Goal: Communication & Community: Answer question/provide support

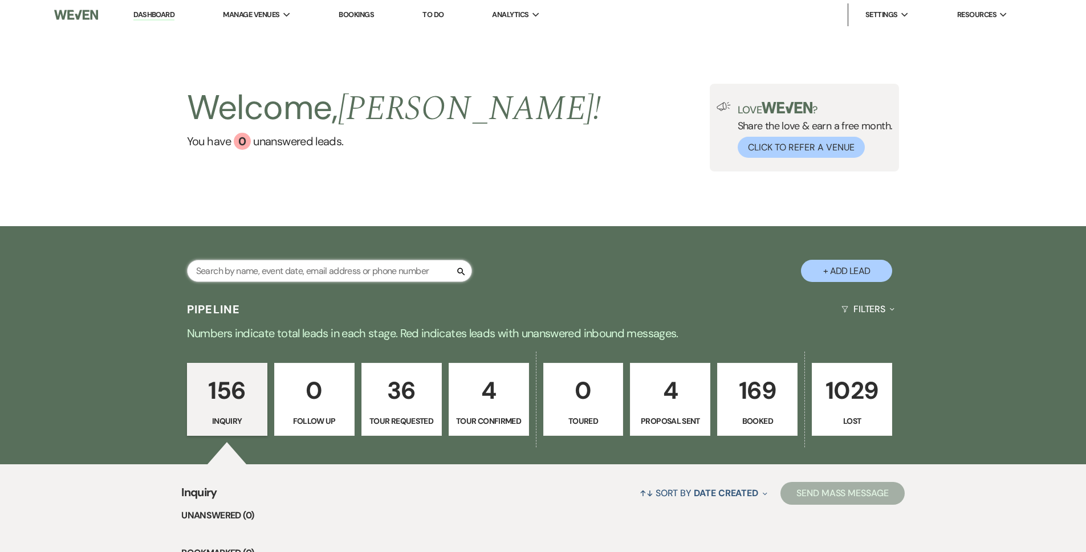
click at [325, 270] on input "text" at bounding box center [329, 271] width 285 height 22
type input "[PERSON_NAME]"
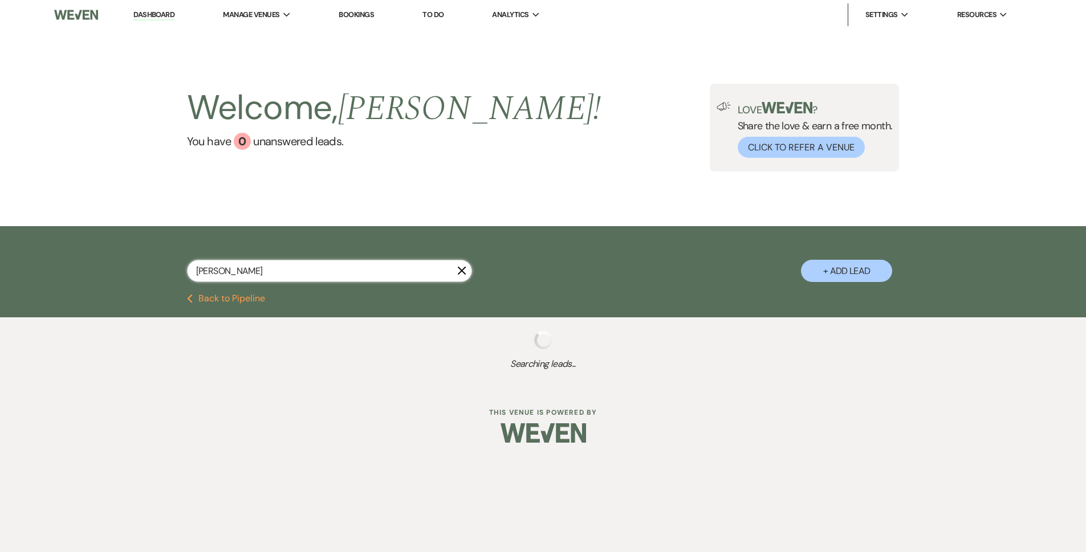
select select "8"
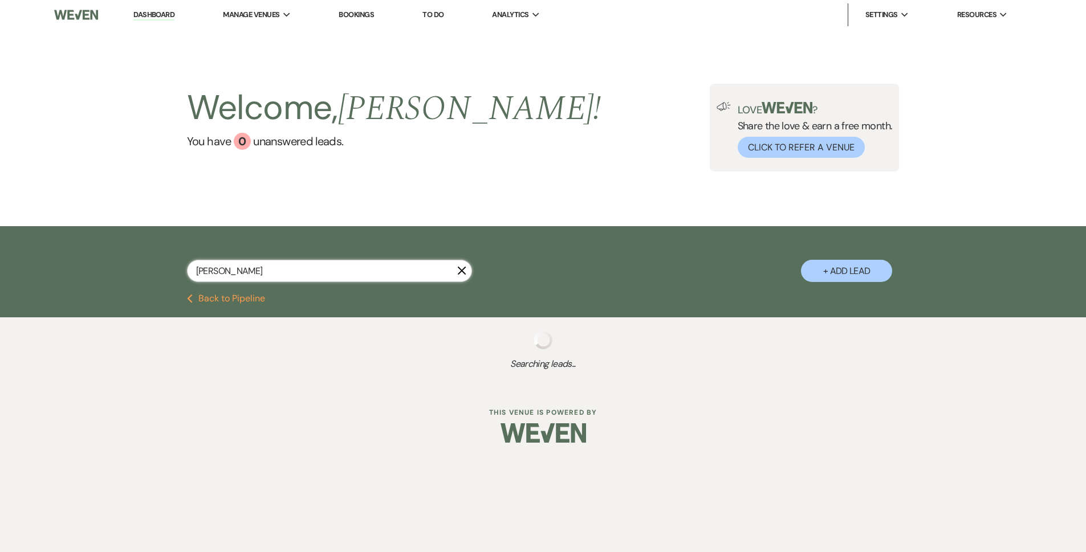
select select "8"
select select "5"
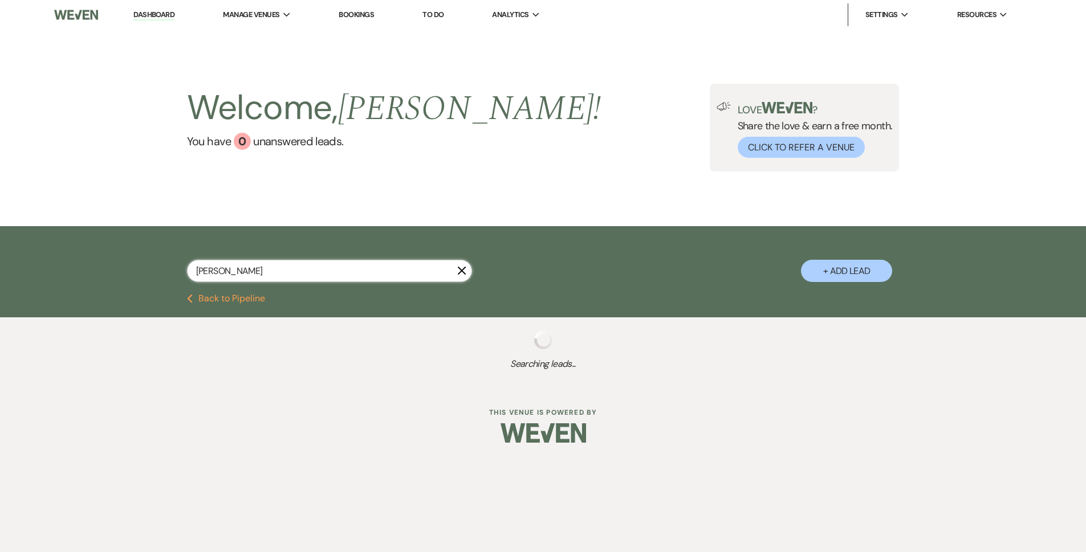
select select "8"
select select "5"
select select "8"
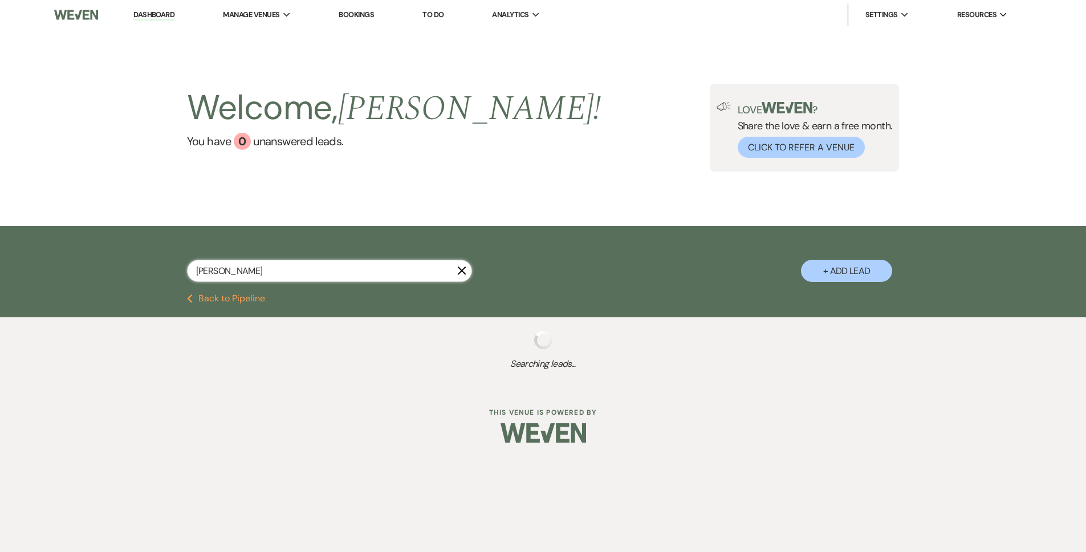
select select "5"
select select "8"
select select "5"
select select "8"
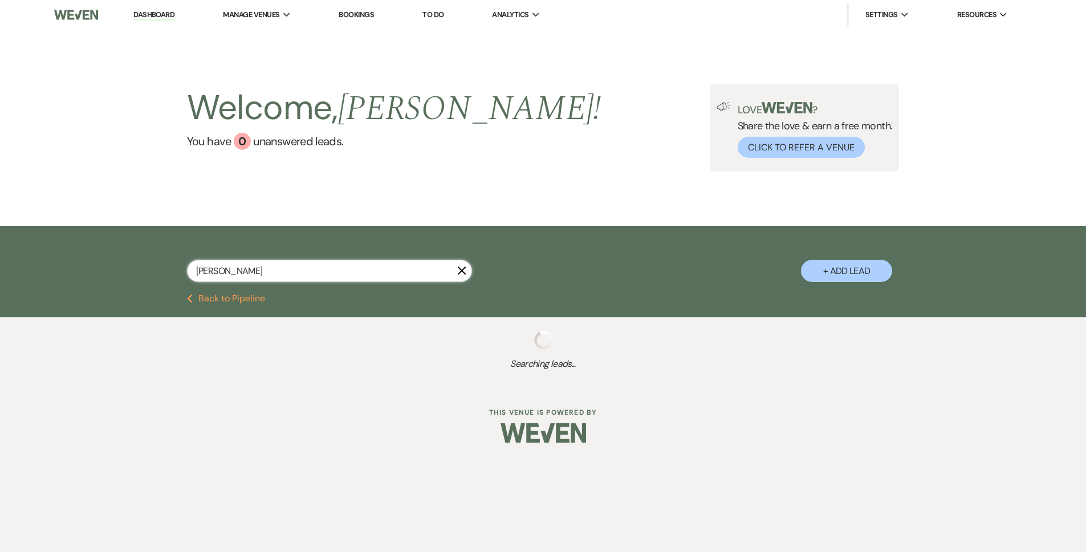
select select "5"
select select "8"
select select "5"
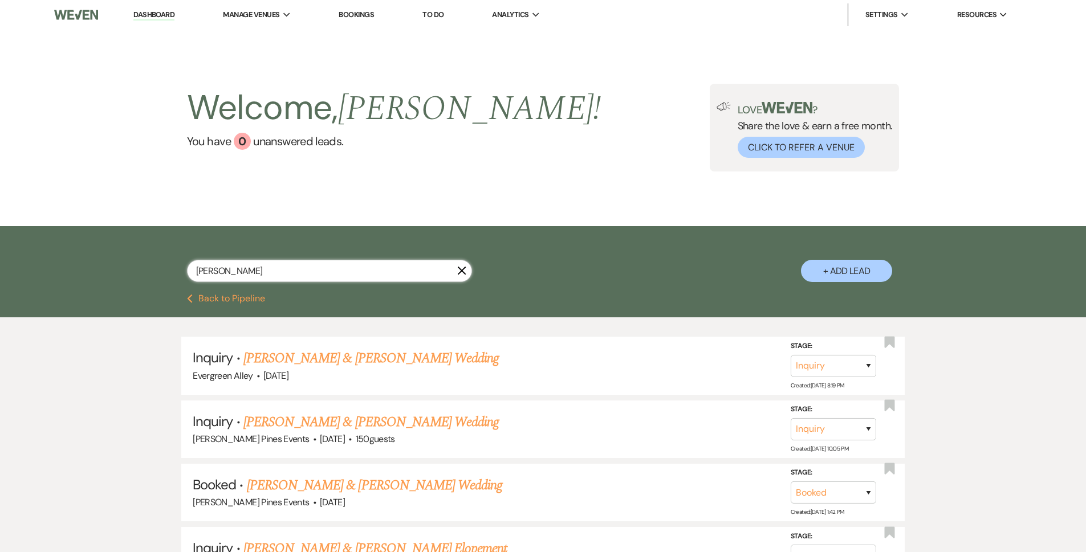
type input "[PERSON_NAME]"
click at [463, 270] on use "button" at bounding box center [462, 271] width 9 height 9
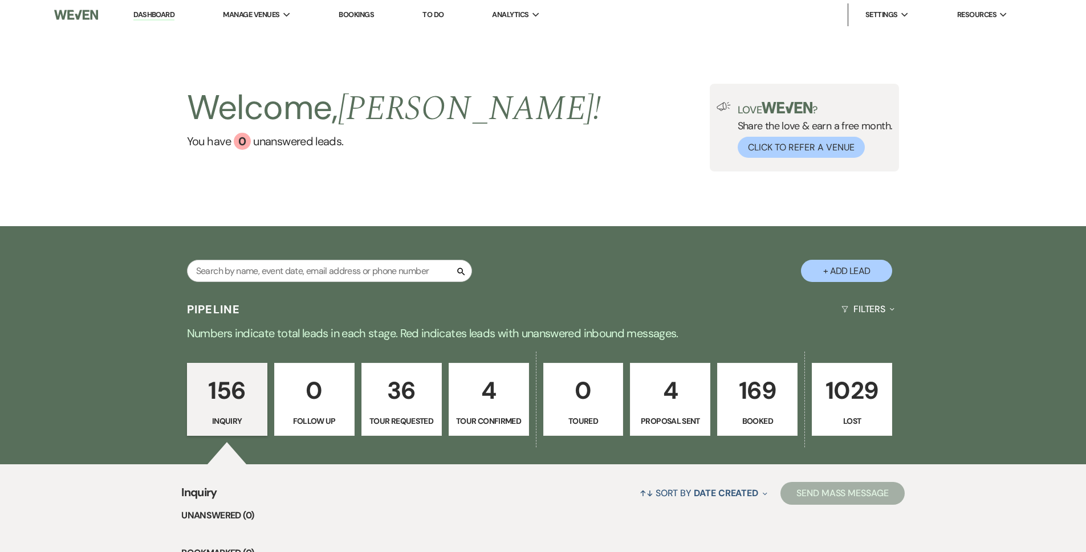
click at [649, 401] on p "4" at bounding box center [670, 391] width 66 height 38
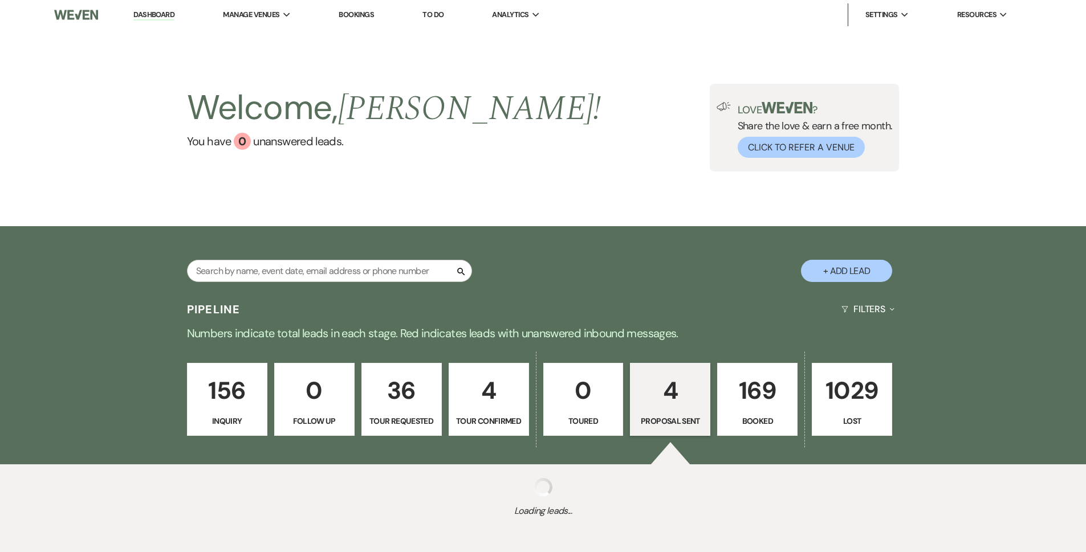
select select "6"
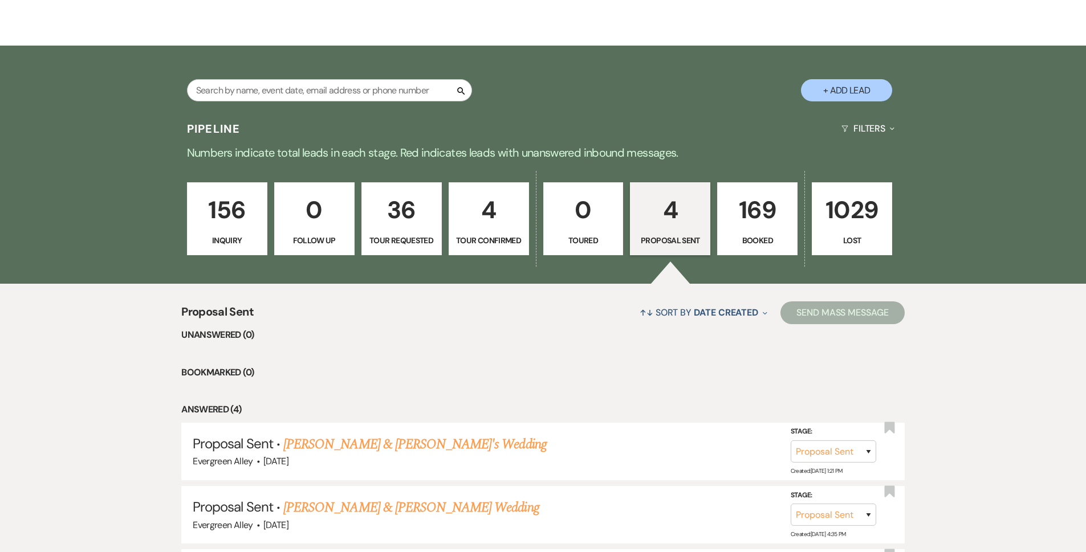
scroll to position [392, 0]
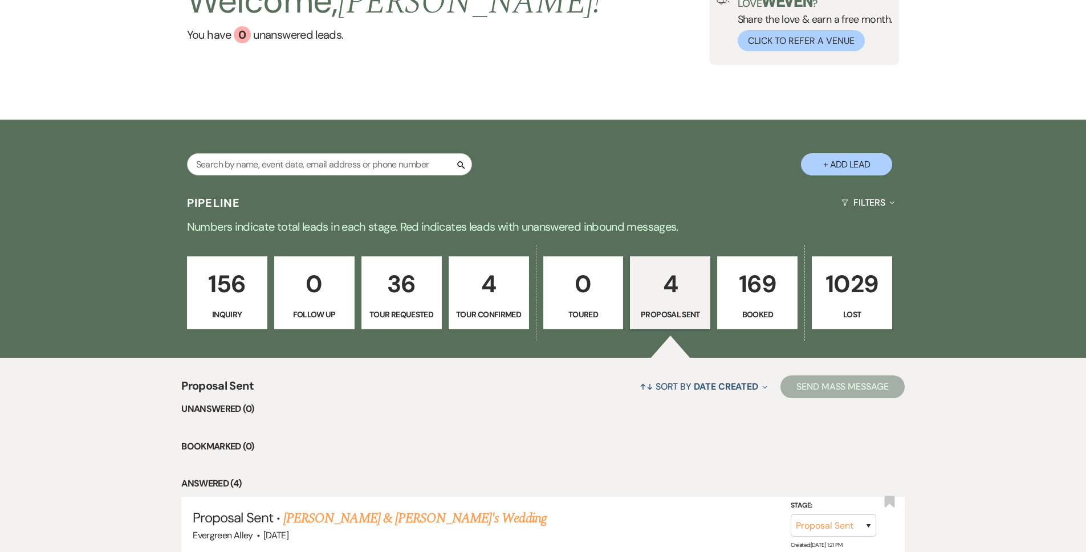
click at [747, 307] on link "169 Booked" at bounding box center [757, 293] width 80 height 73
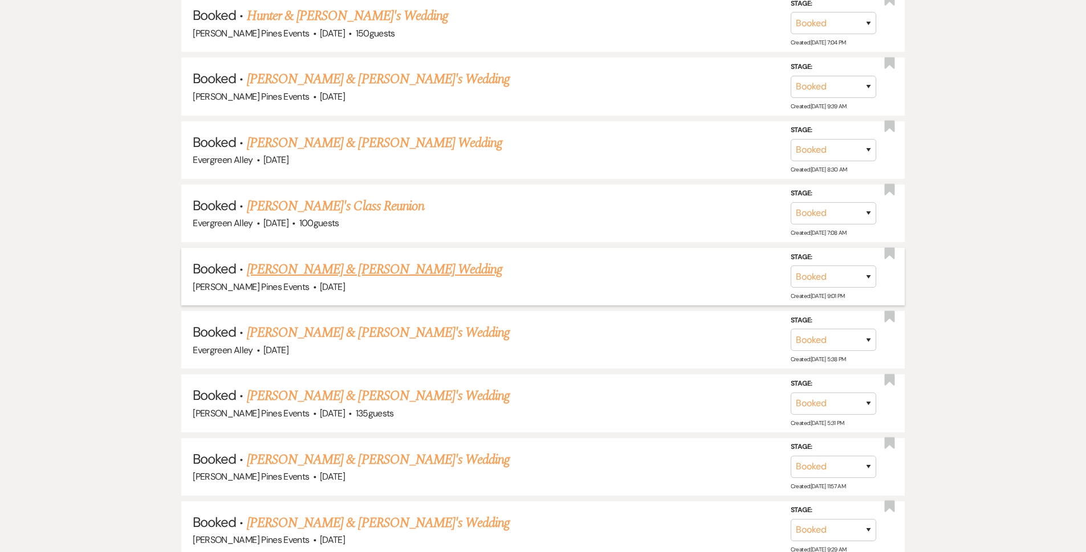
scroll to position [734, 0]
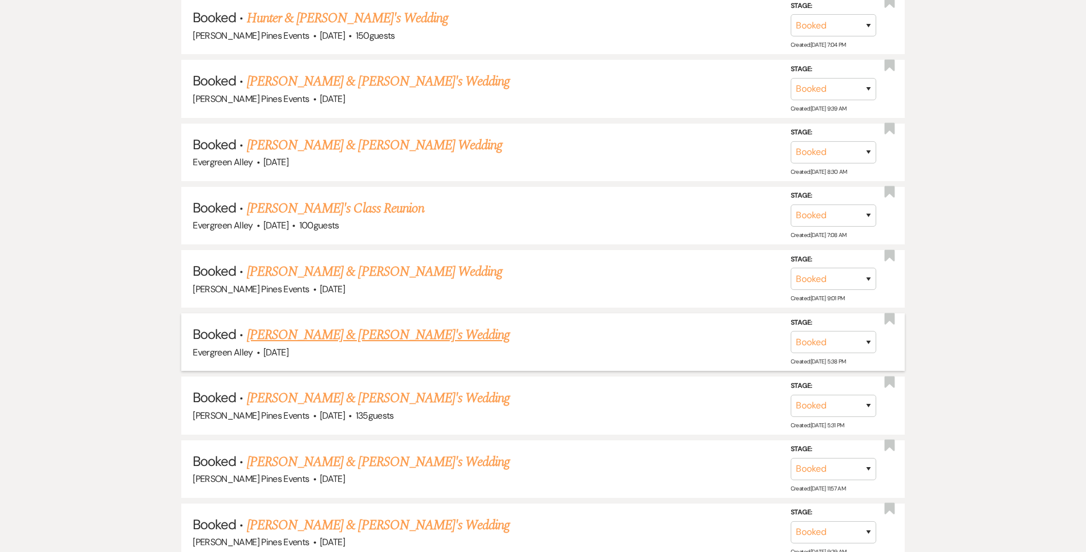
click at [369, 336] on link "[PERSON_NAME] & [PERSON_NAME]'s Wedding" at bounding box center [378, 335] width 263 height 21
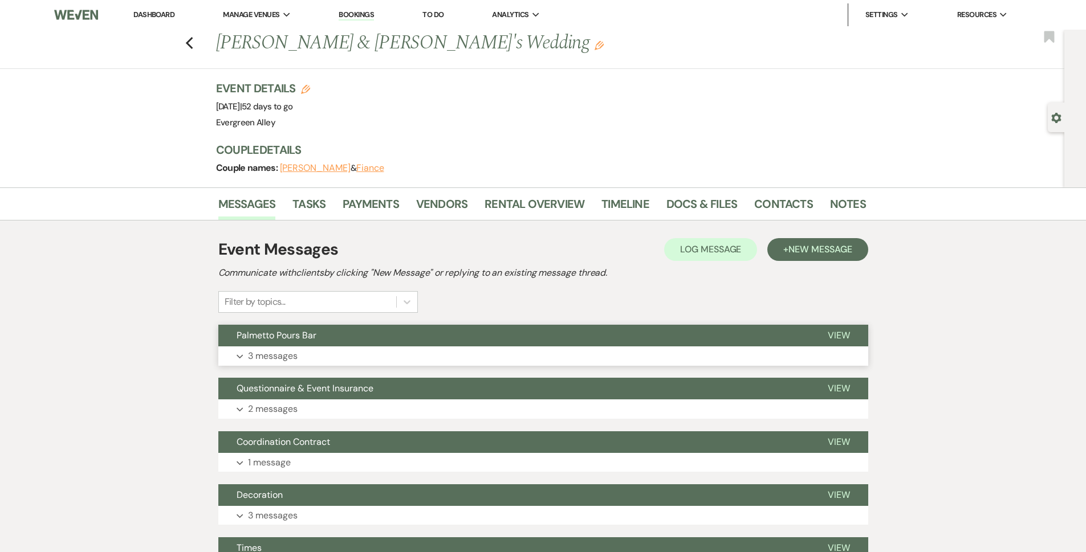
click at [392, 357] on button "Expand 3 messages" at bounding box center [543, 356] width 650 height 19
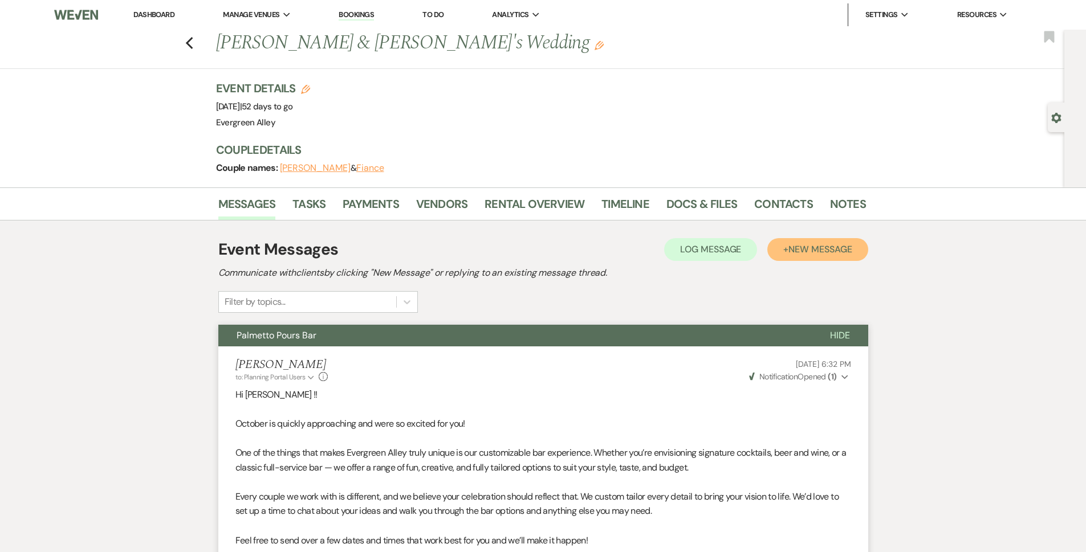
click at [814, 259] on button "+ New Message" at bounding box center [817, 249] width 100 height 23
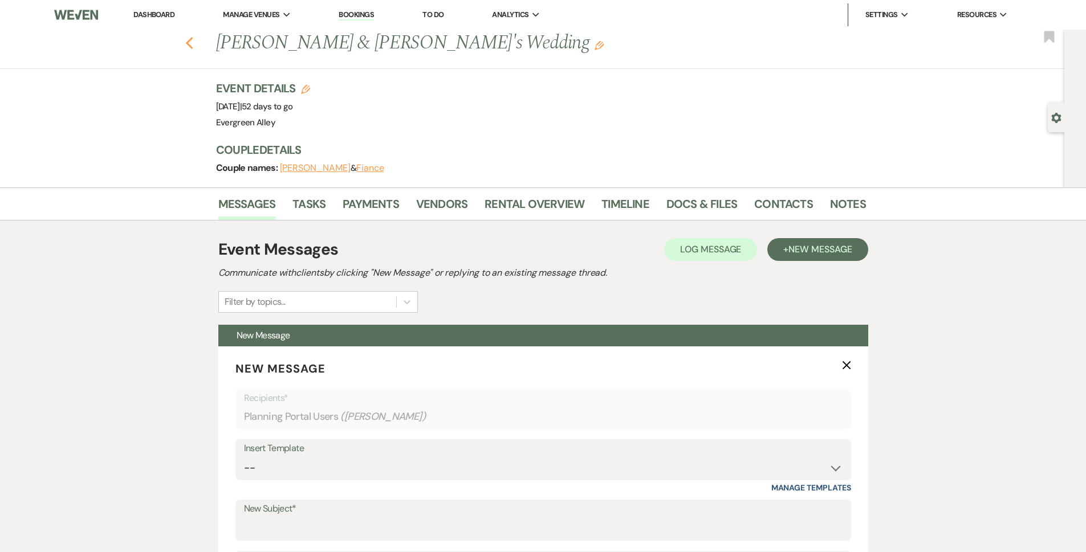
click at [194, 46] on icon "Previous" at bounding box center [189, 43] width 9 height 14
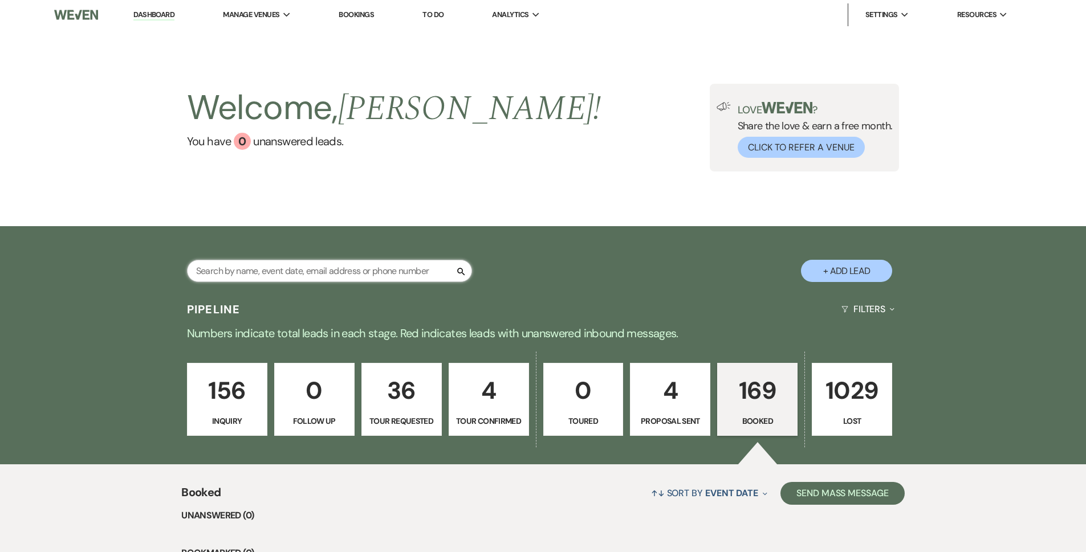
drag, startPoint x: 327, startPoint y: 269, endPoint x: 327, endPoint y: 255, distance: 13.7
click at [328, 268] on input "text" at bounding box center [329, 271] width 285 height 22
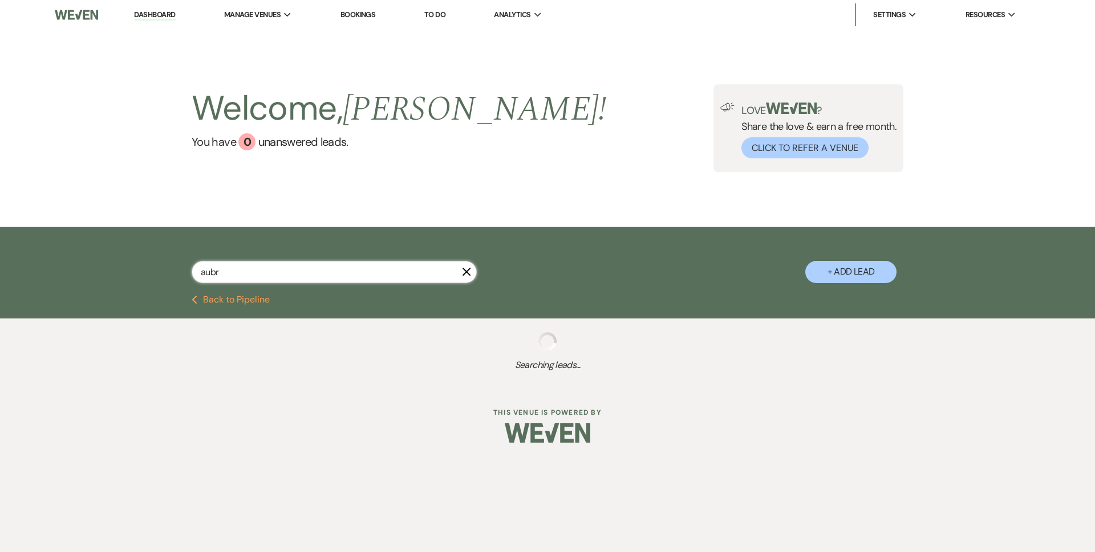
type input "aubre"
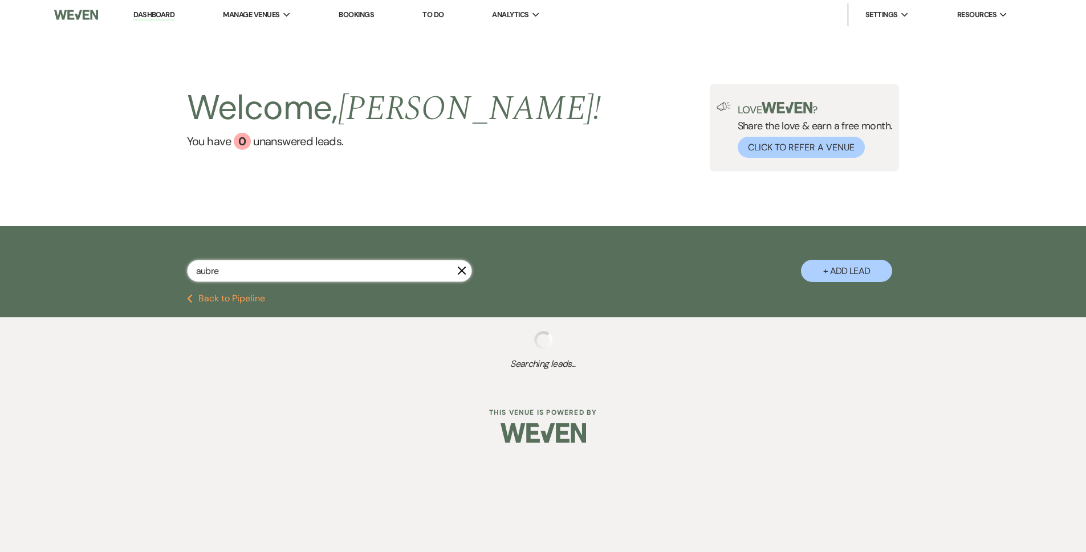
select select "8"
select select "6"
select select "8"
select select "6"
select select "8"
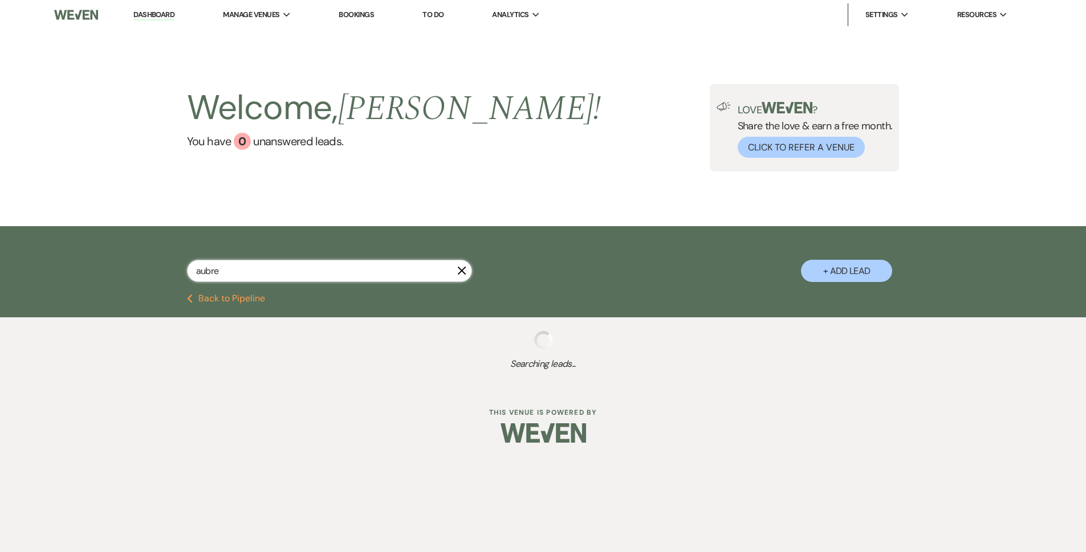
select select "5"
select select "8"
select select "5"
select select "8"
select select "6"
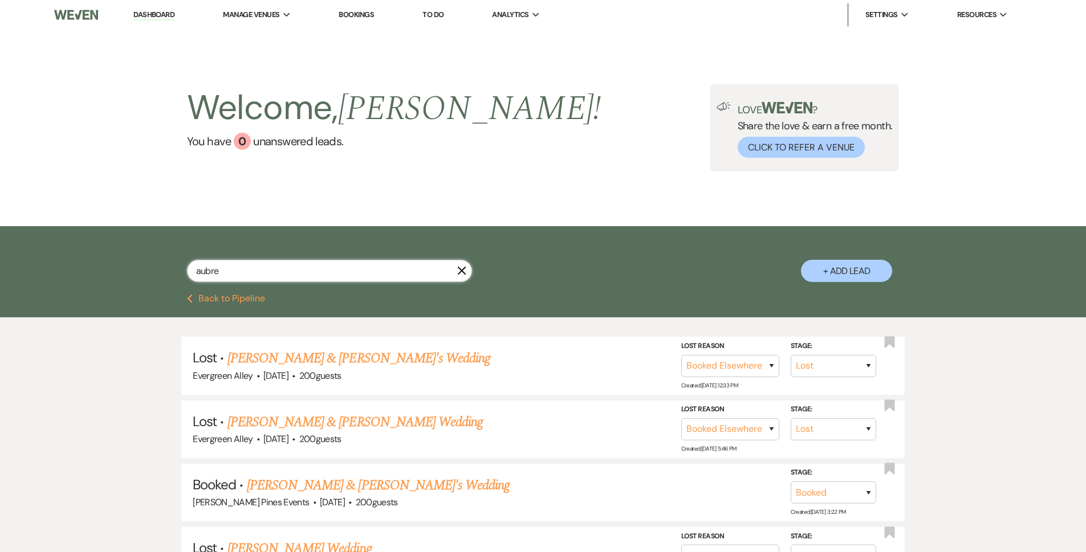
type input "[PERSON_NAME]"
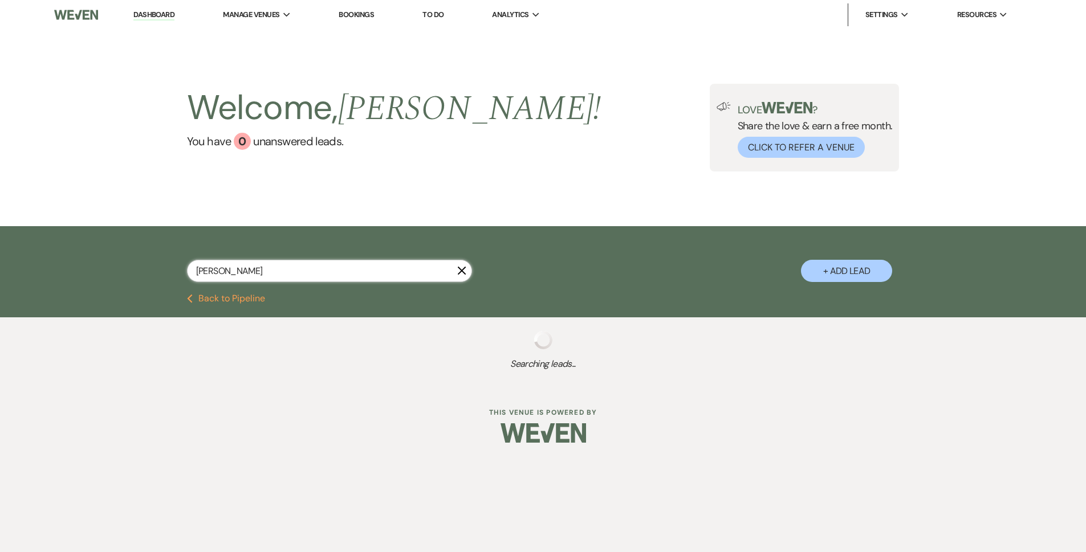
select select "8"
select select "6"
select select "8"
select select "6"
select select "8"
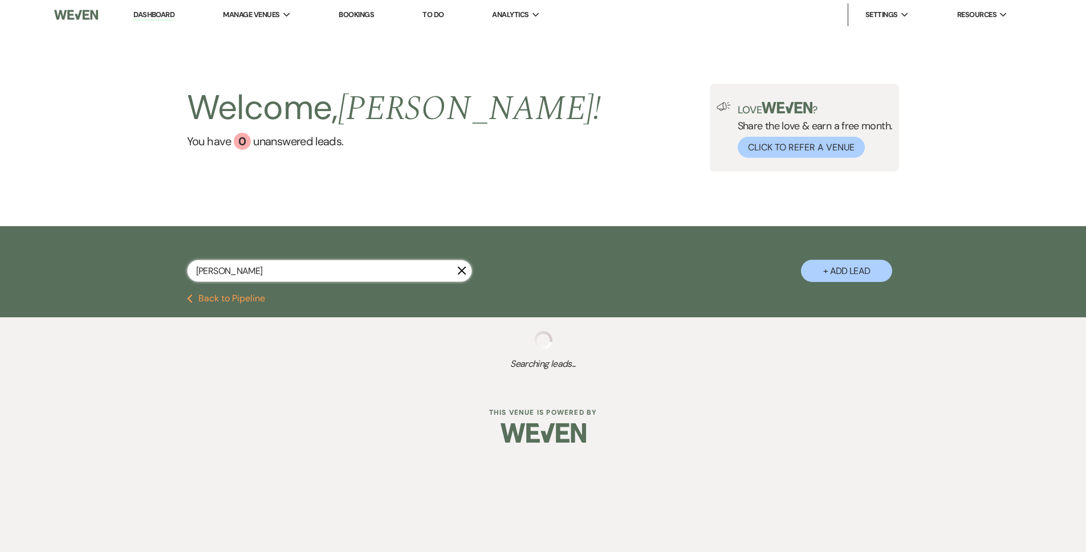
select select "5"
select select "8"
select select "5"
select select "8"
select select "6"
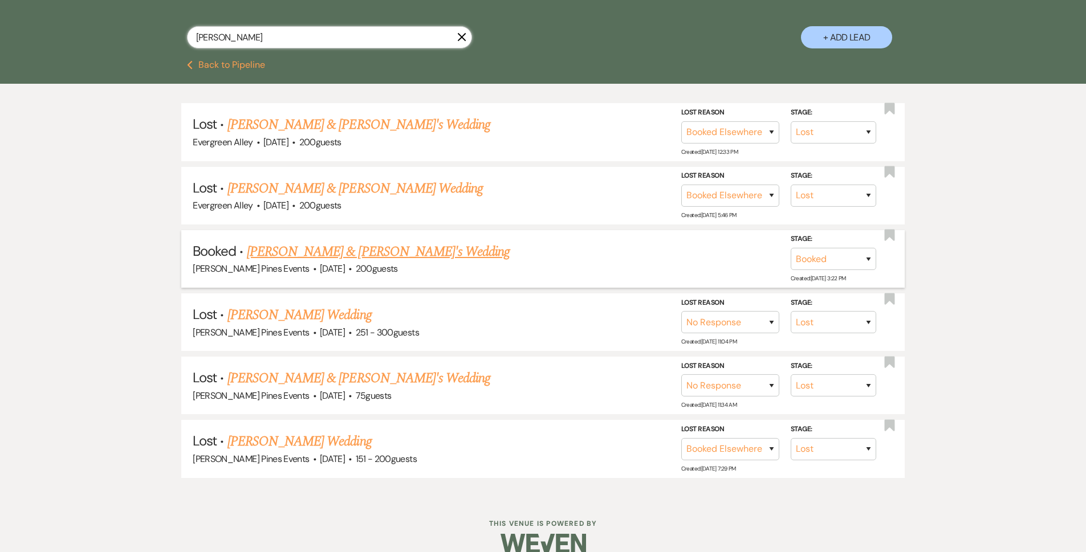
scroll to position [252, 0]
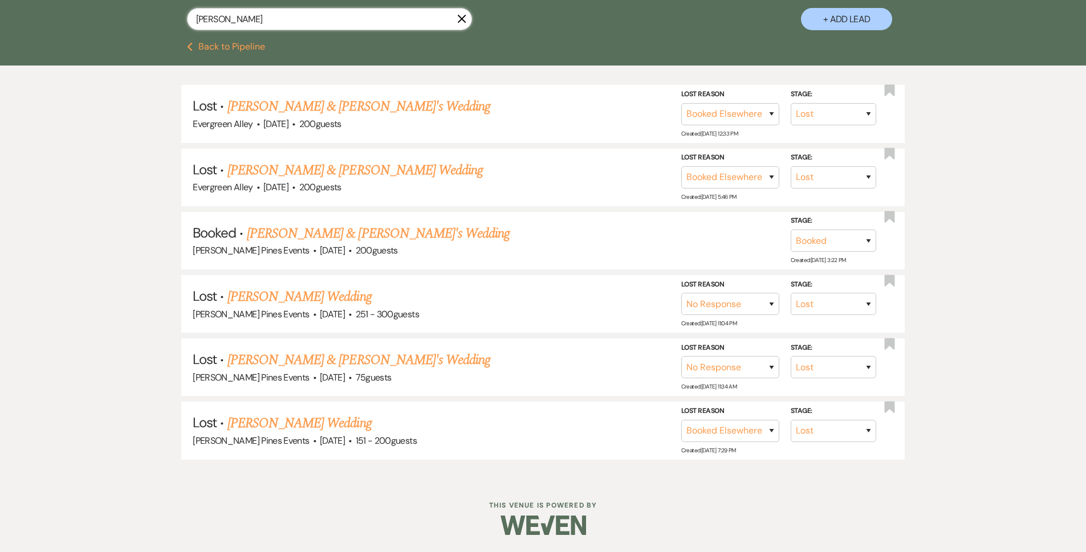
type input "[PERSON_NAME]"
click at [317, 229] on link "[PERSON_NAME] & [PERSON_NAME]'s Wedding" at bounding box center [378, 233] width 263 height 21
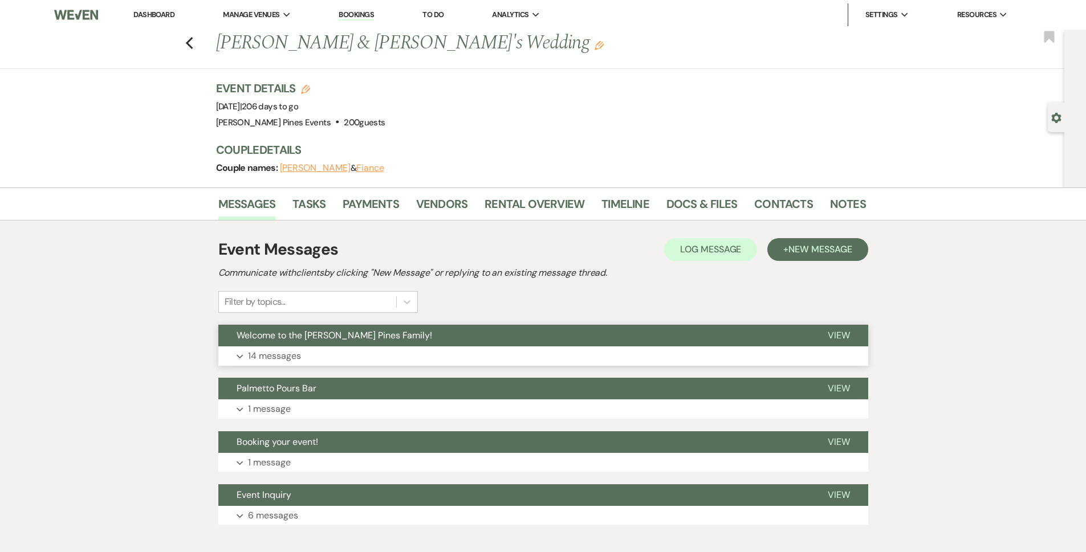
click at [445, 343] on button "Welcome to the [PERSON_NAME] Pines Family!" at bounding box center [513, 336] width 591 height 22
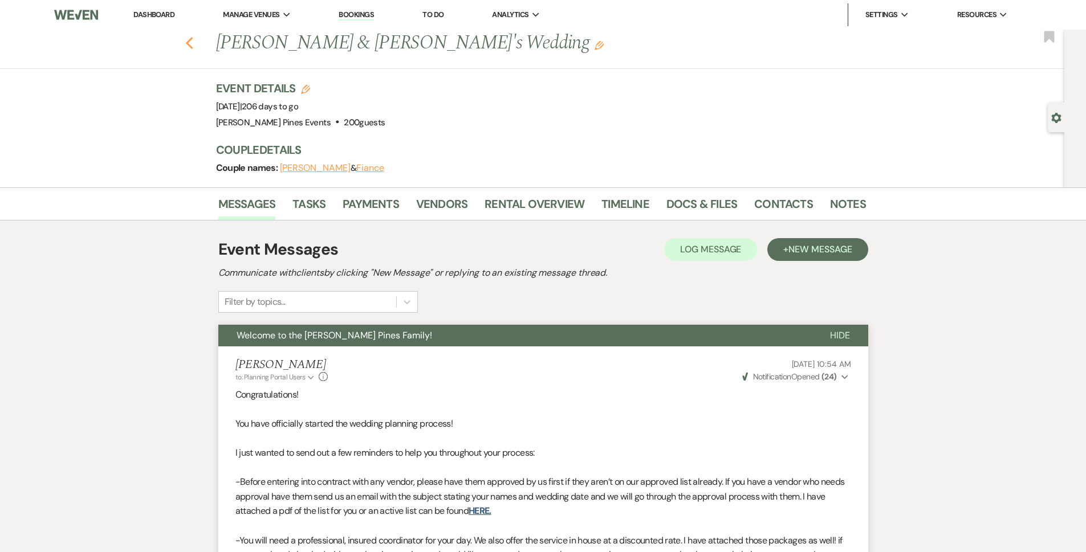
click at [190, 39] on icon "Previous" at bounding box center [189, 43] width 9 height 14
select select "8"
select select "6"
select select "8"
select select "6"
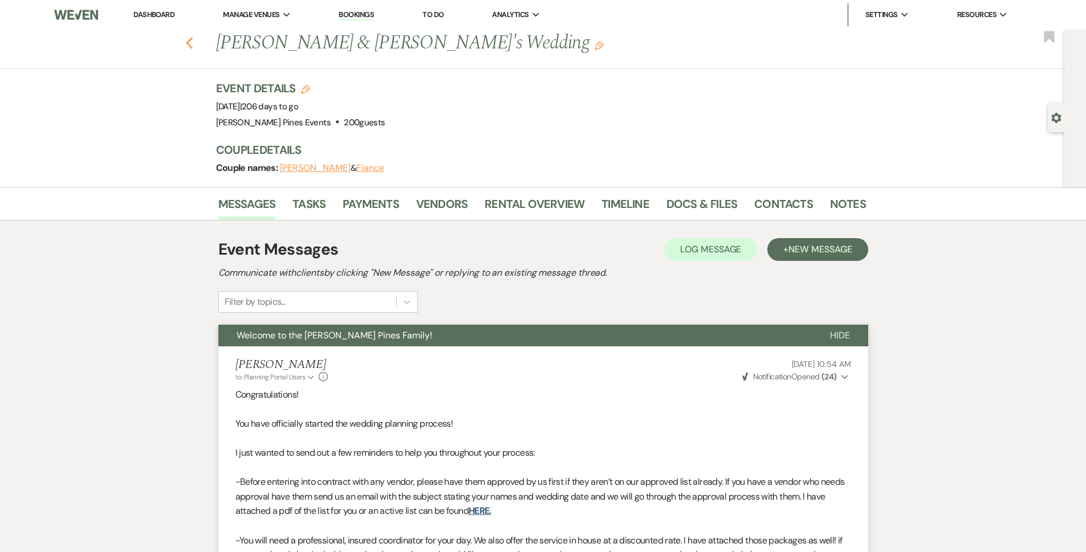
select select "8"
select select "5"
select select "8"
select select "5"
select select "8"
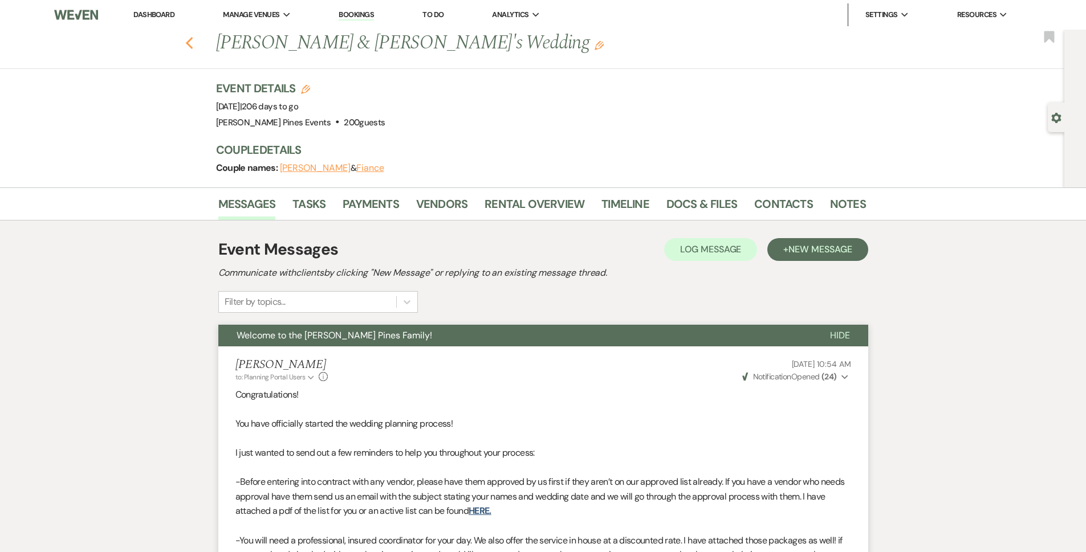
select select "6"
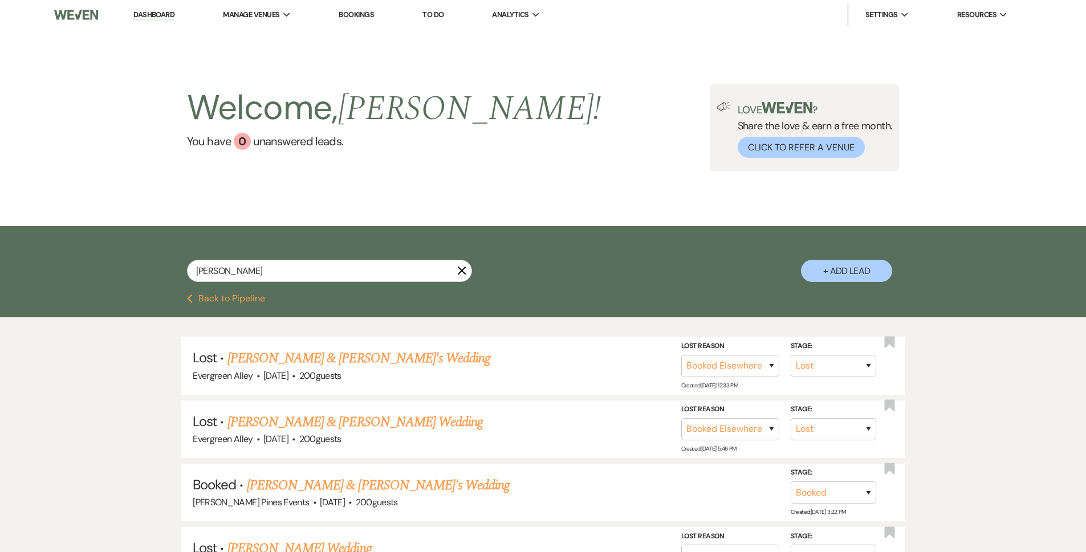
click at [220, 298] on button "Previous Back to Pipeline" at bounding box center [226, 298] width 78 height 9
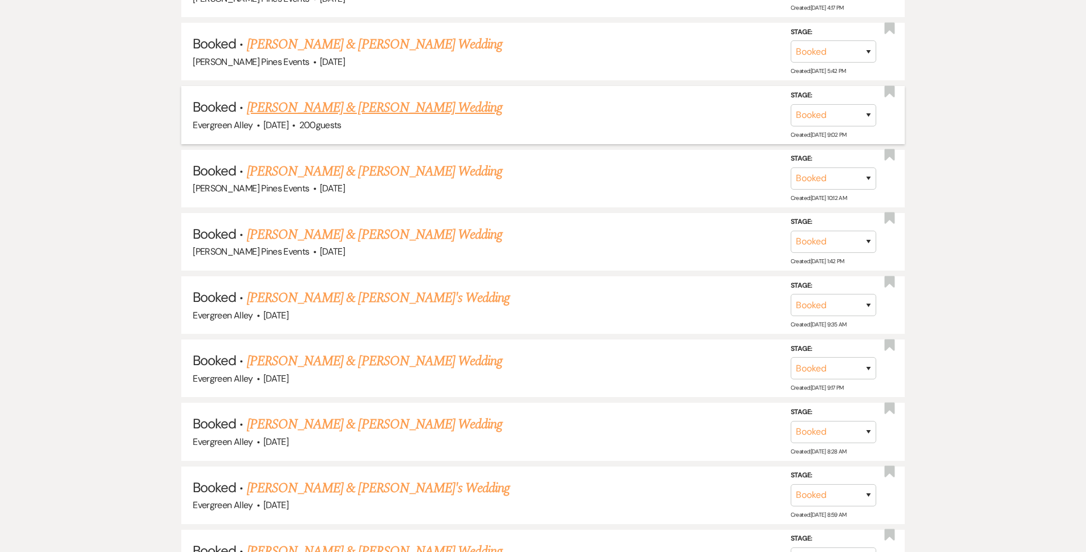
scroll to position [2737, 0]
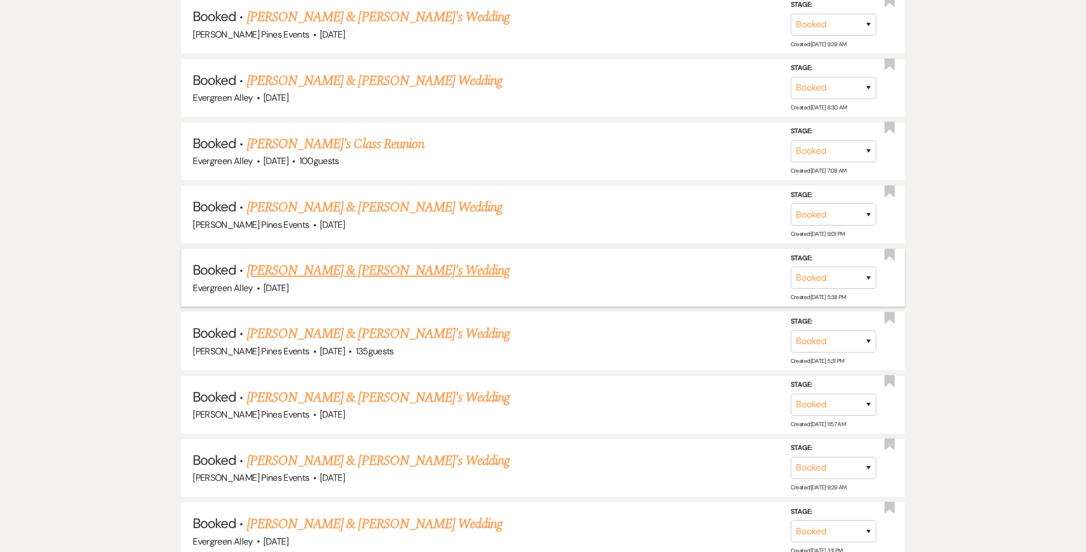
click at [340, 275] on link "[PERSON_NAME] & [PERSON_NAME]'s Wedding" at bounding box center [378, 271] width 263 height 21
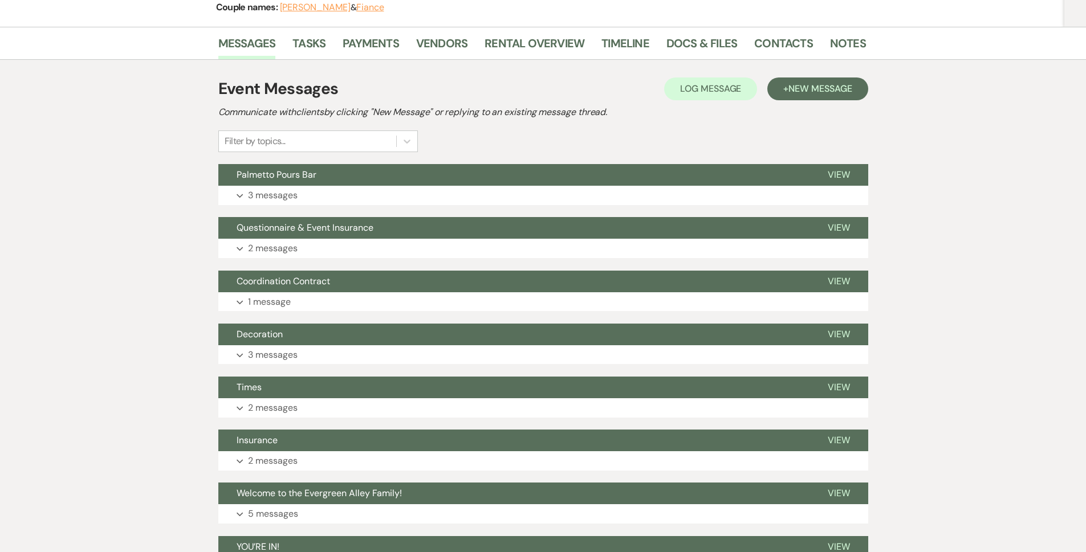
scroll to position [44, 0]
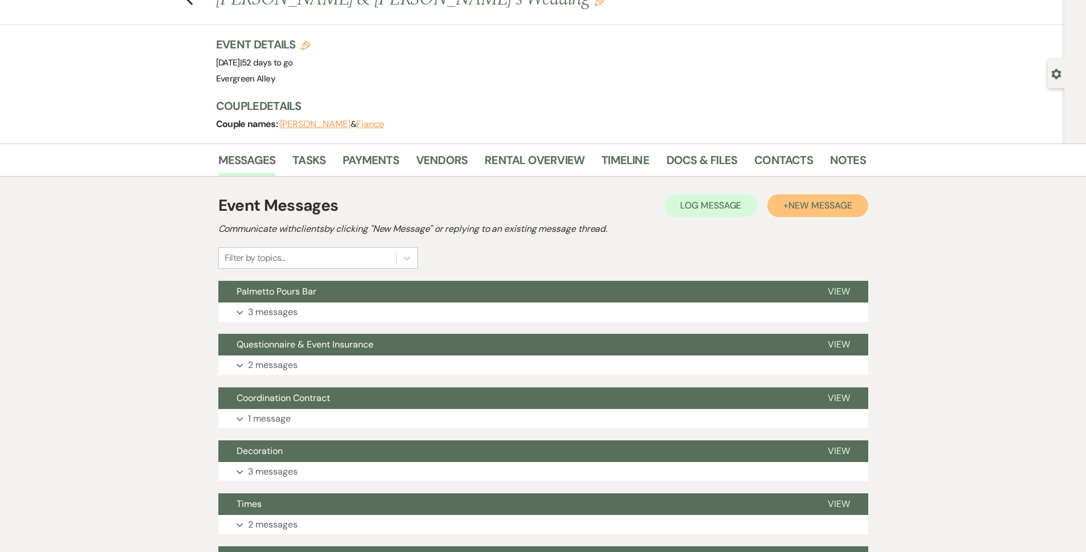
click at [803, 210] on span "New Message" at bounding box center [819, 206] width 63 height 12
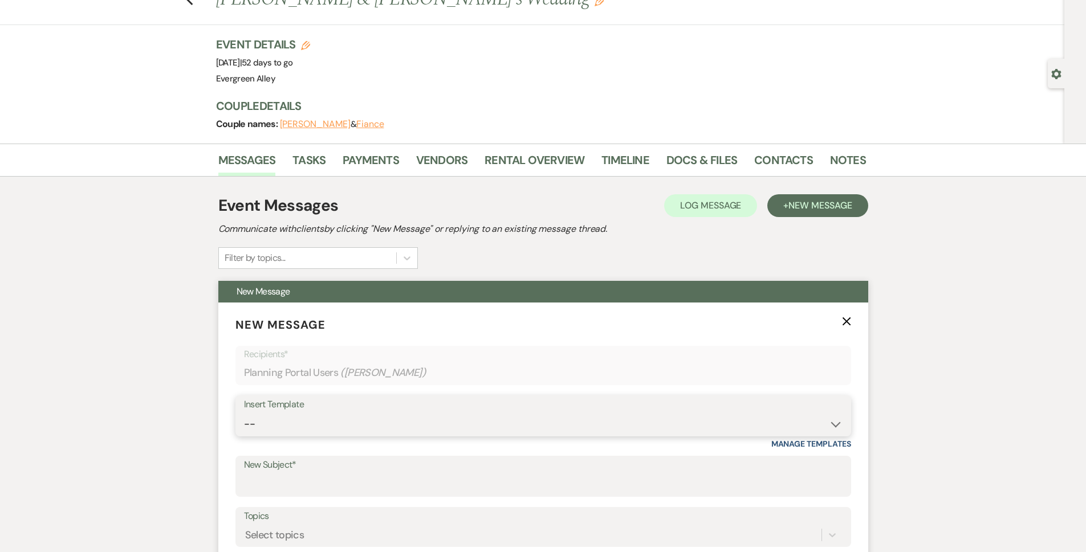
click at [302, 413] on select "-- Weven Planning Portal Introduction (Booked Events) Tour Request Response Fol…" at bounding box center [543, 424] width 599 height 22
drag, startPoint x: 111, startPoint y: 354, endPoint x: 142, endPoint y: 368, distance: 33.7
click at [312, 490] on input "New Subject*" at bounding box center [543, 485] width 599 height 22
type input "Bar Contract"
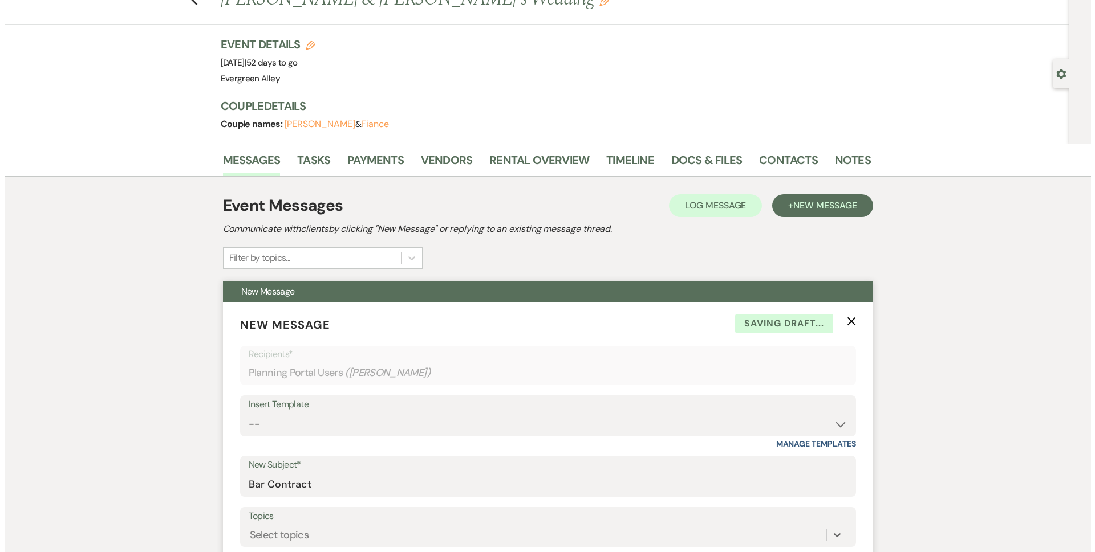
scroll to position [339, 0]
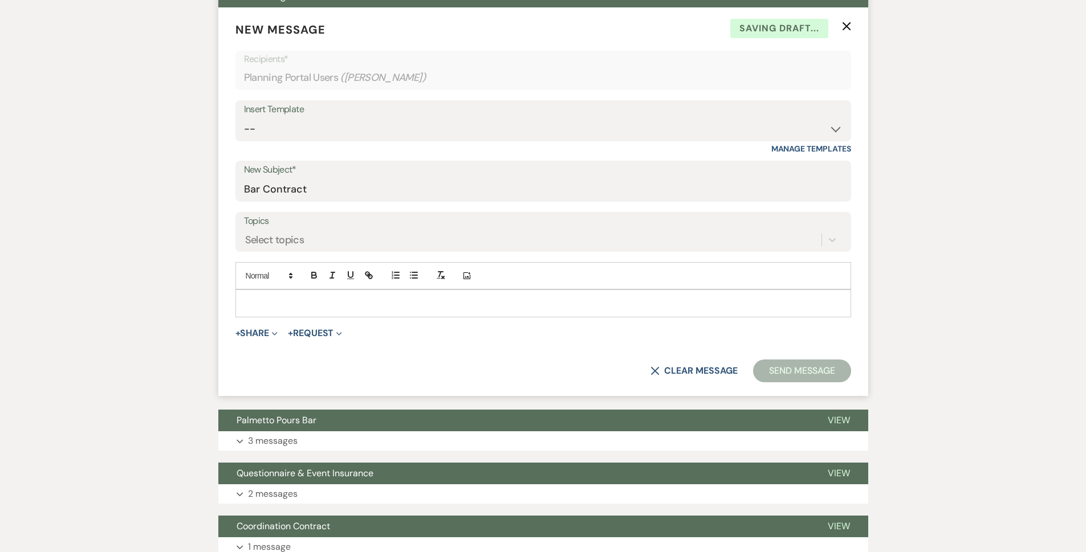
click at [389, 306] on p at bounding box center [543, 303] width 597 height 13
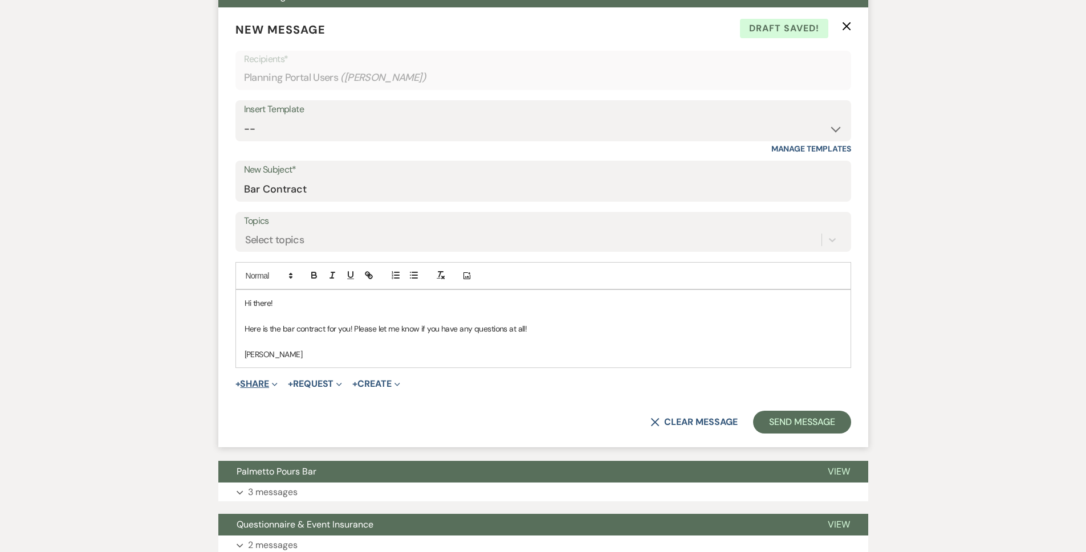
click at [278, 384] on icon "Expand" at bounding box center [275, 385] width 6 height 6
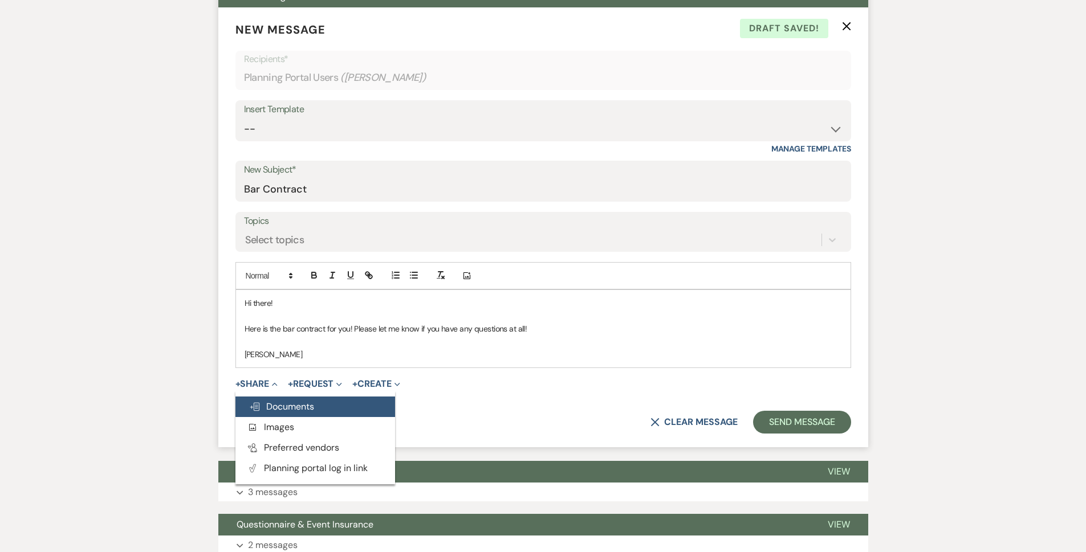
click at [279, 400] on button "Doc Upload Documents" at bounding box center [315, 407] width 160 height 21
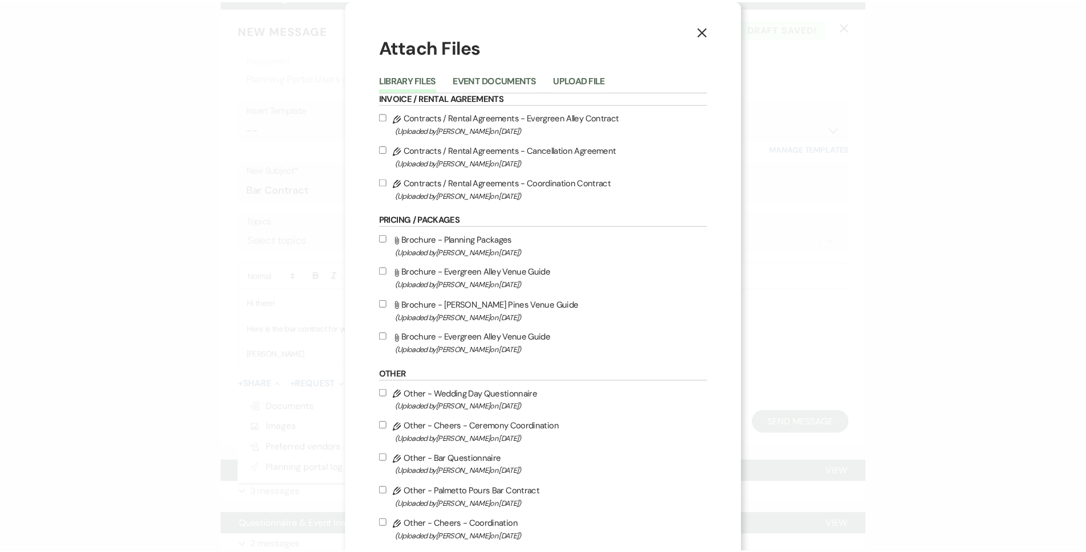
scroll to position [224, 0]
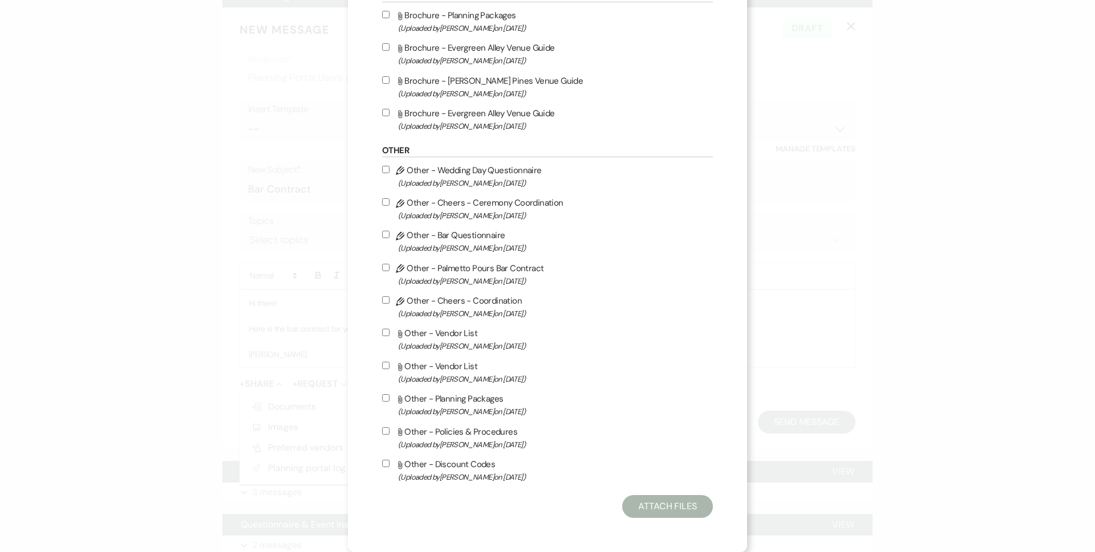
click at [92, 287] on div "X Attach Files Library Files Event Documents Upload File Invoice / Rental Agree…" at bounding box center [547, 276] width 1095 height 552
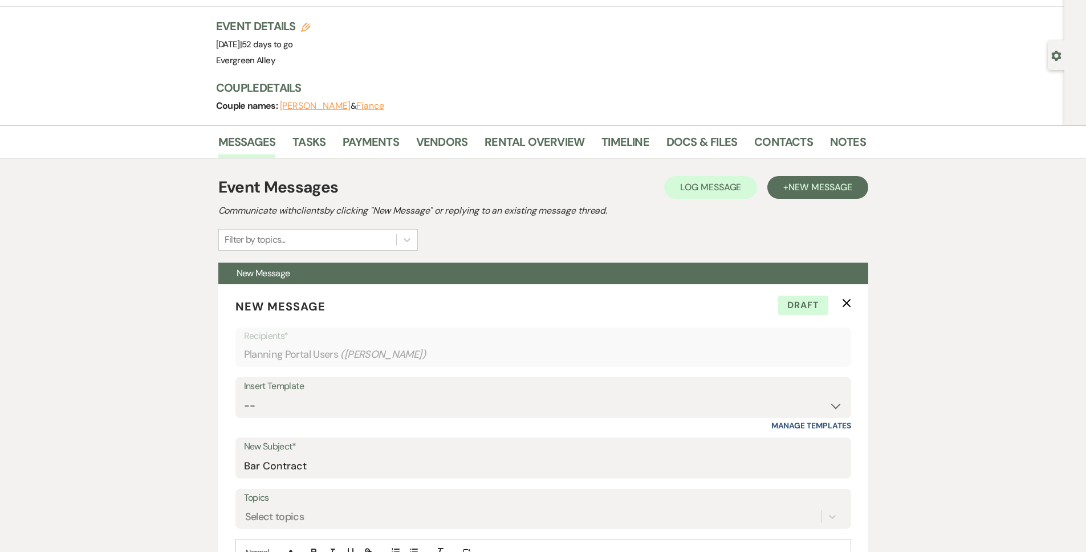
scroll to position [0, 0]
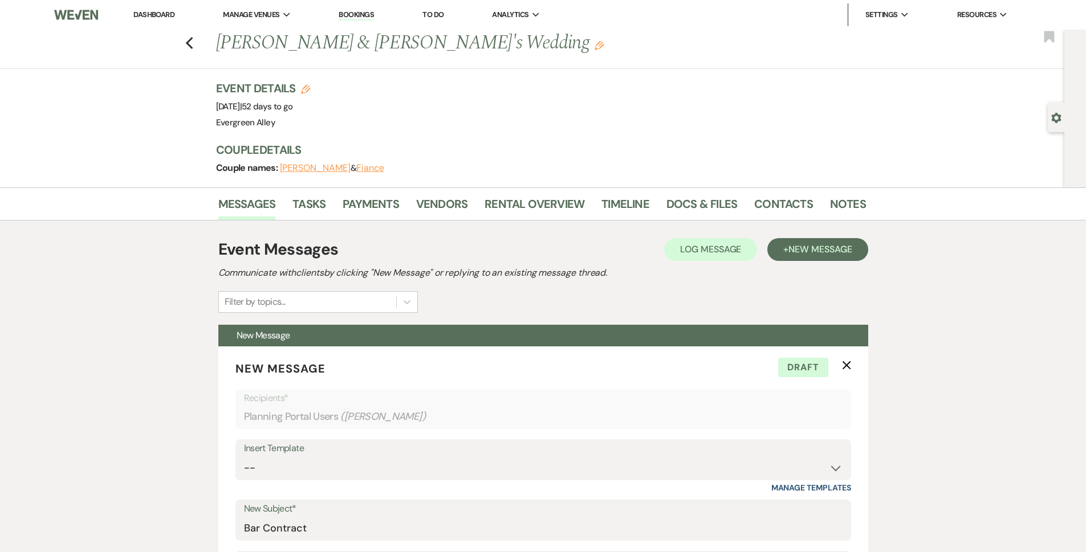
click at [161, 18] on link "Dashboard" at bounding box center [153, 15] width 41 height 10
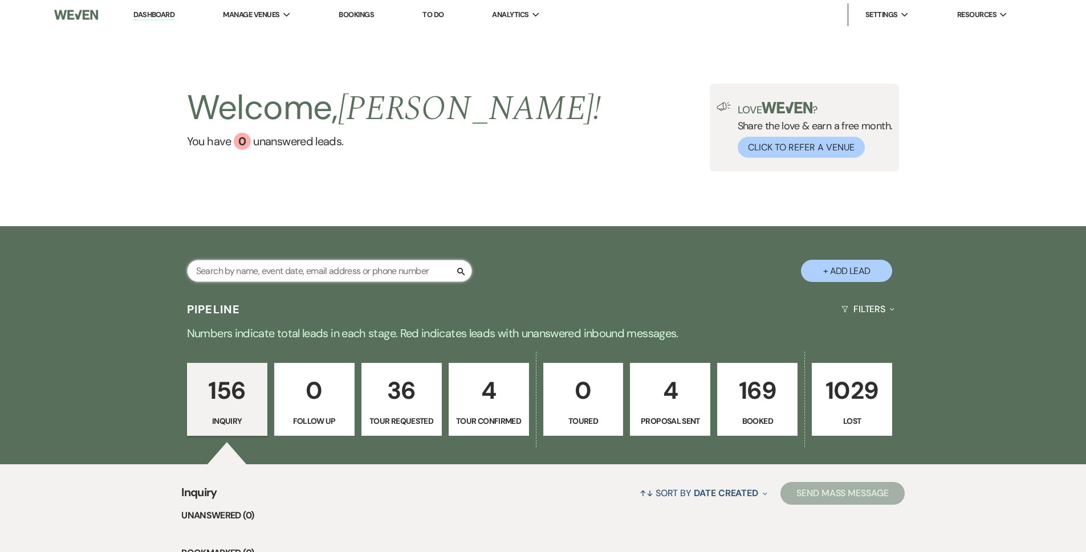
click at [327, 261] on input "text" at bounding box center [329, 271] width 285 height 22
type input "[PERSON_NAME]"
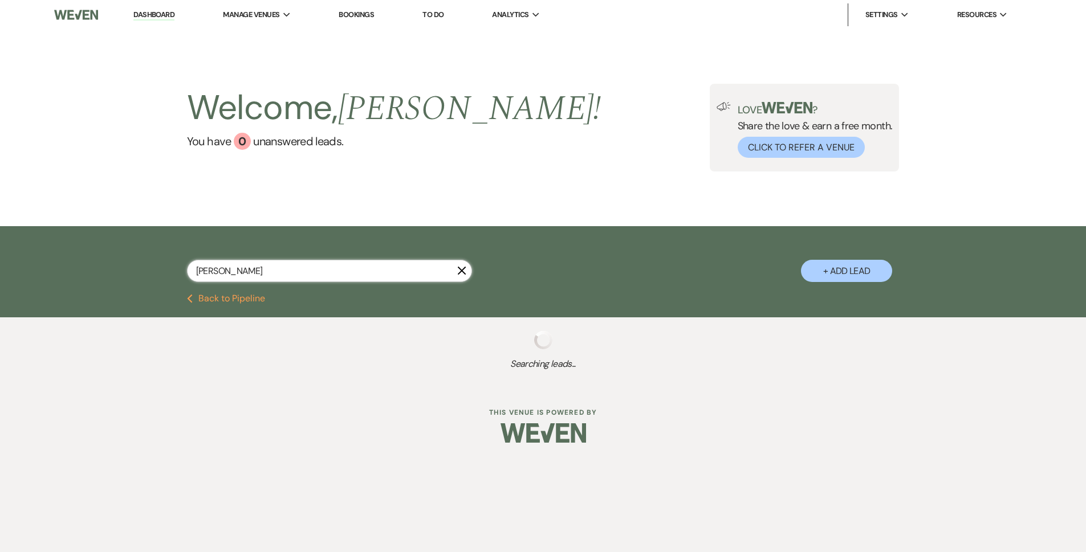
select select "8"
select select "6"
select select "8"
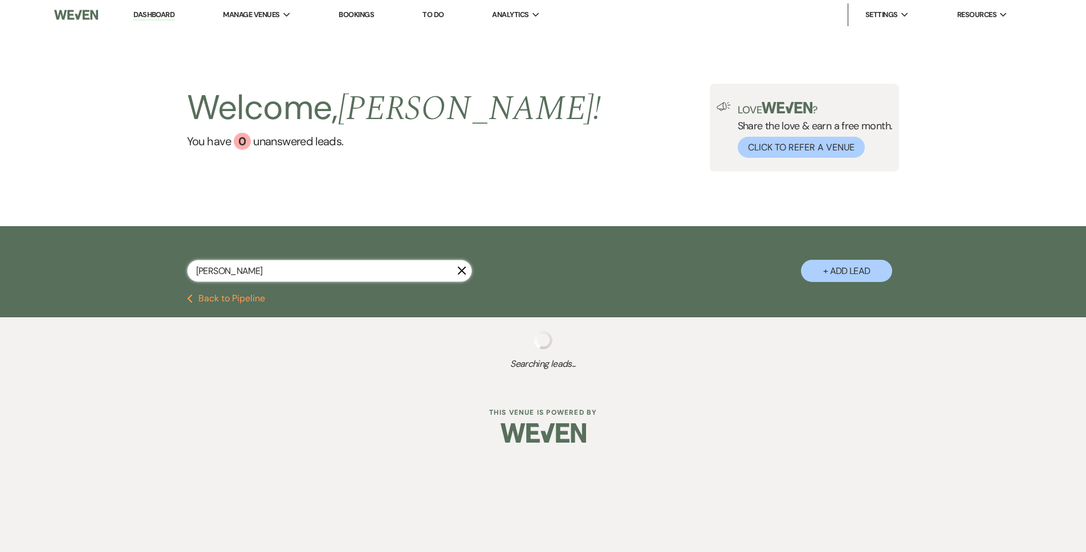
select select "5"
select select "8"
select select "5"
select select "8"
select select "5"
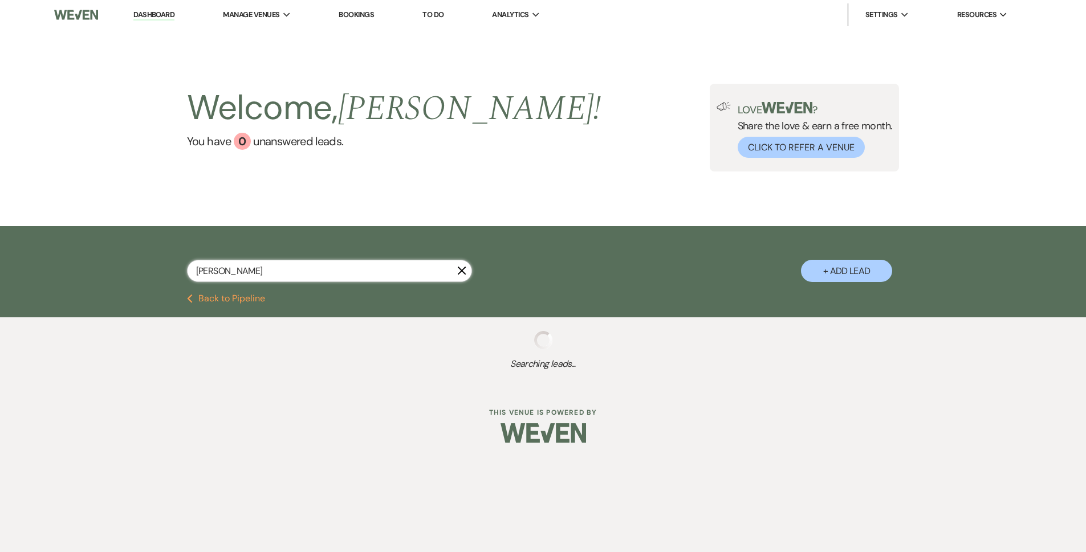
select select "8"
select select "5"
select select "8"
select select "5"
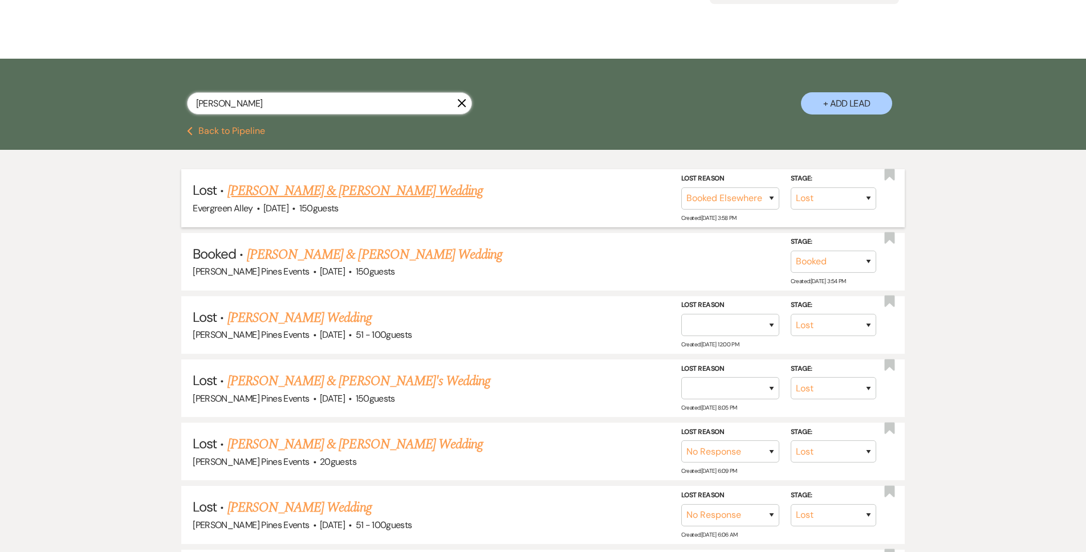
scroll to position [171, 0]
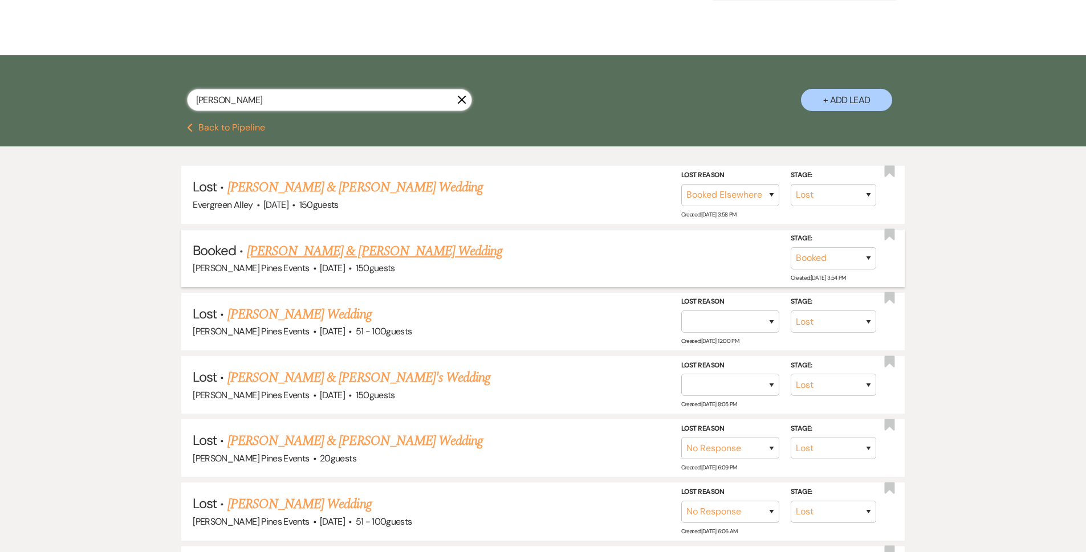
type input "[PERSON_NAME]"
click at [372, 254] on link "[PERSON_NAME] & [PERSON_NAME] Wedding" at bounding box center [374, 251] width 255 height 21
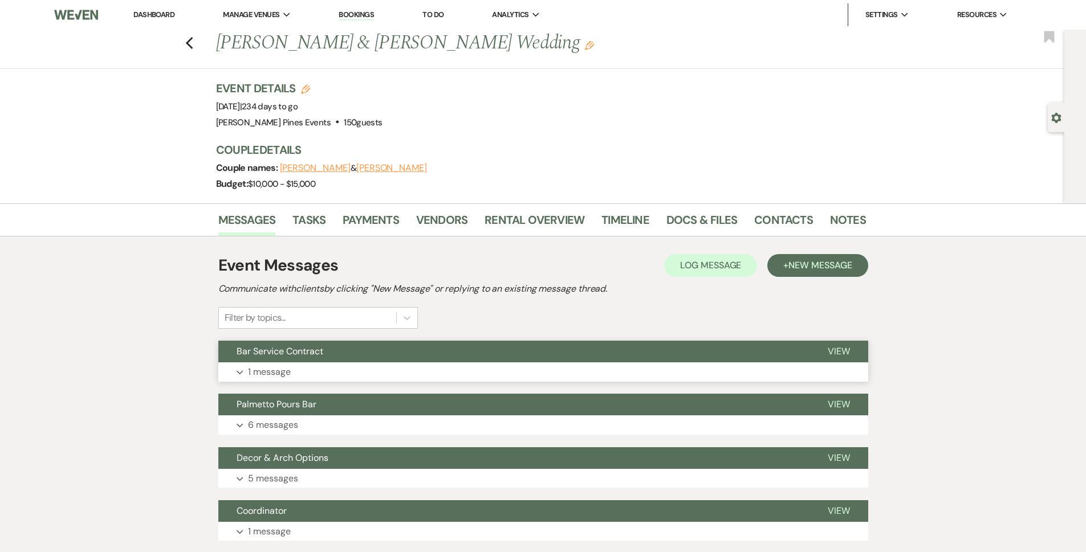
click at [308, 367] on button "Expand 1 message" at bounding box center [543, 372] width 650 height 19
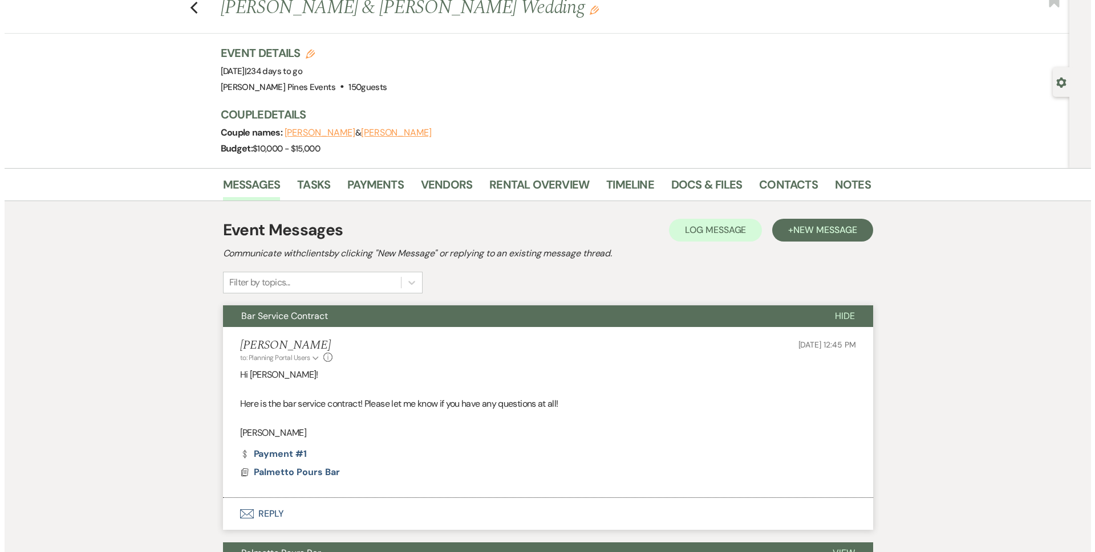
scroll to position [285, 0]
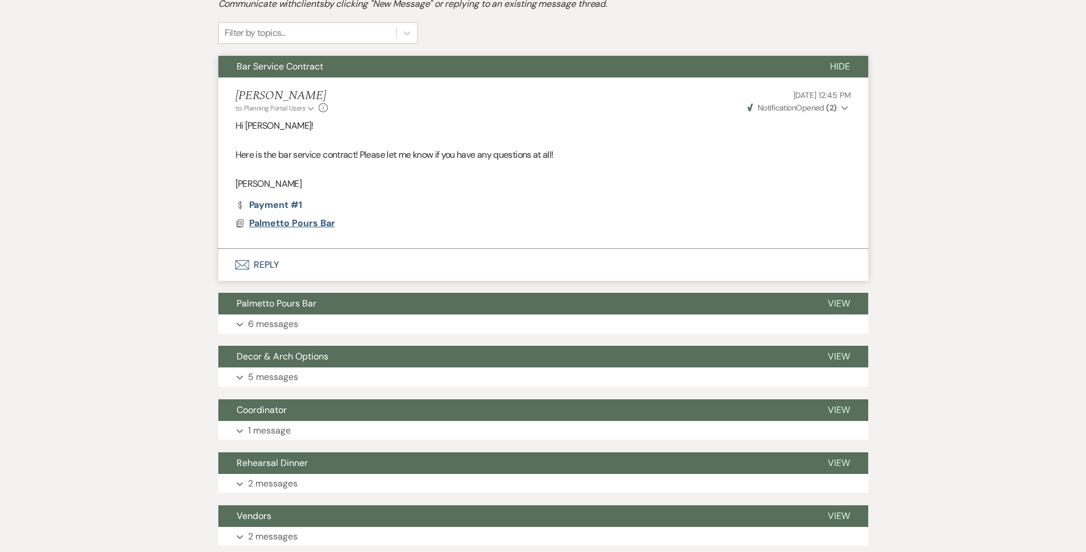
click at [286, 221] on span "Palmetto Pours Bar" at bounding box center [292, 223] width 86 height 12
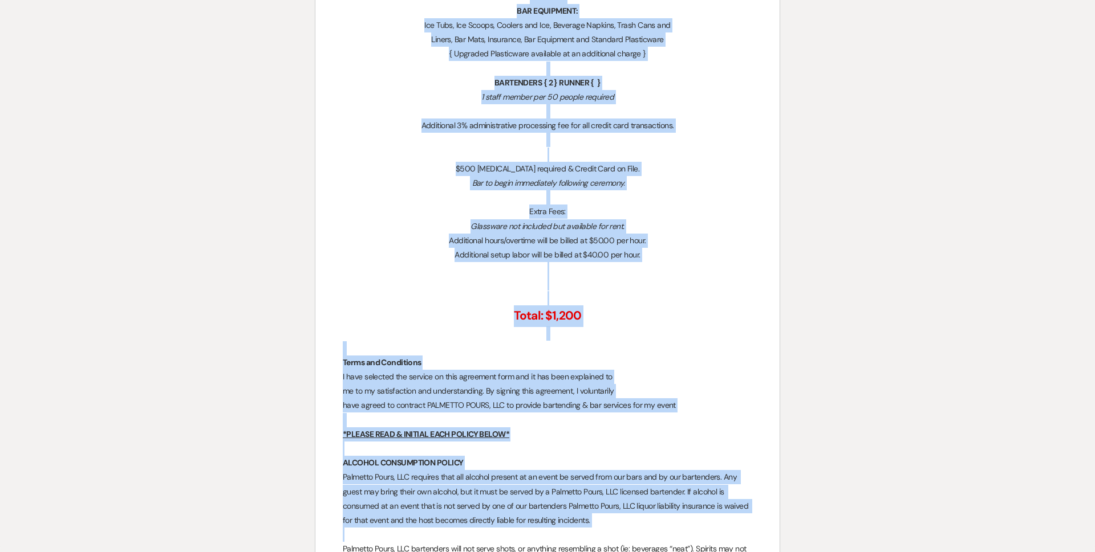
drag, startPoint x: 529, startPoint y: 166, endPoint x: 620, endPoint y: 476, distance: 322.6
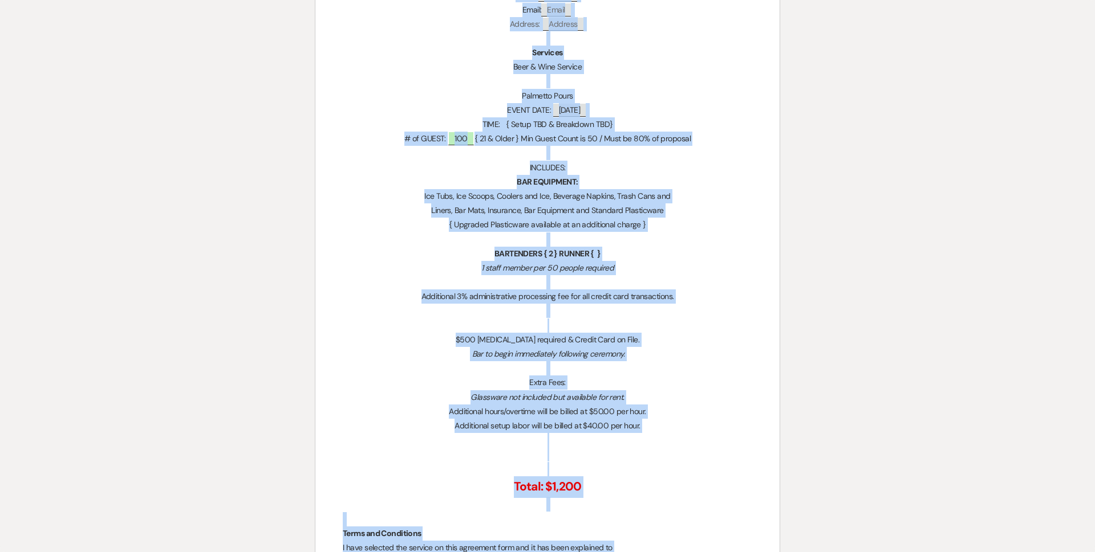
click at [389, 259] on p "BARTENDERS { 2 } RUNNER { }" at bounding box center [547, 254] width 409 height 14
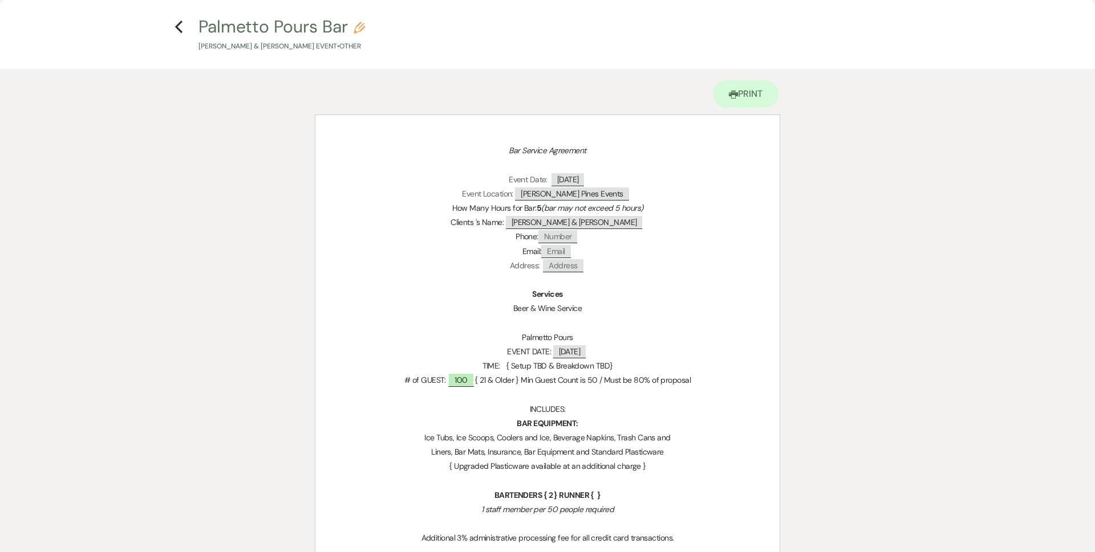
scroll to position [0, 0]
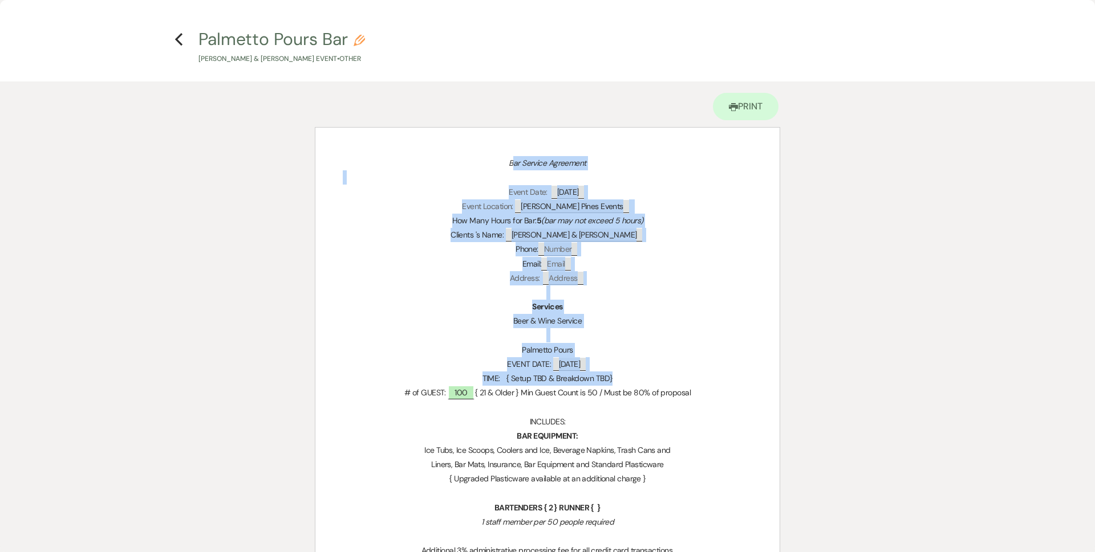
drag, startPoint x: 571, startPoint y: 208, endPoint x: 523, endPoint y: 187, distance: 52.3
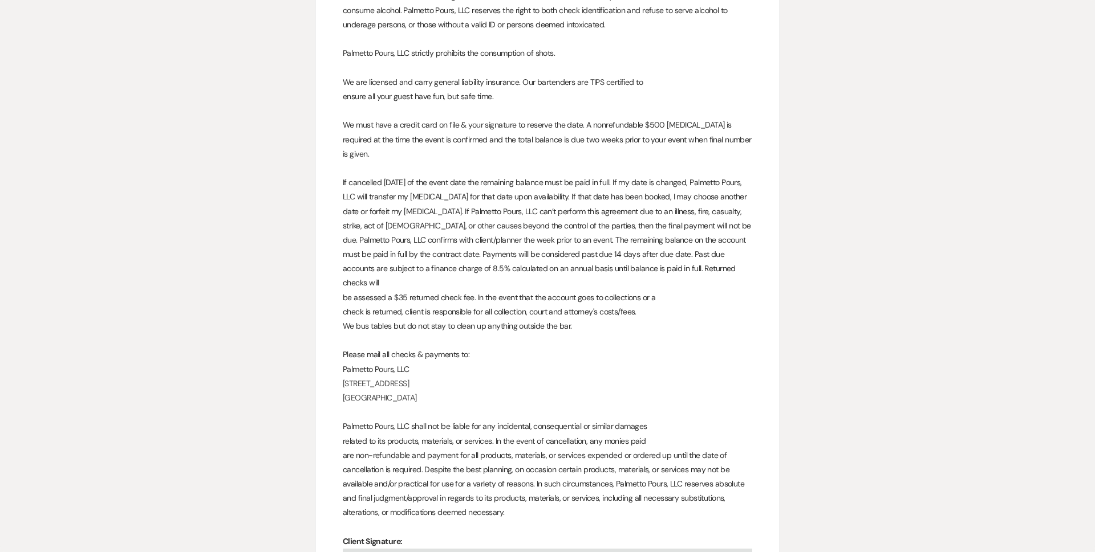
scroll to position [2465, 0]
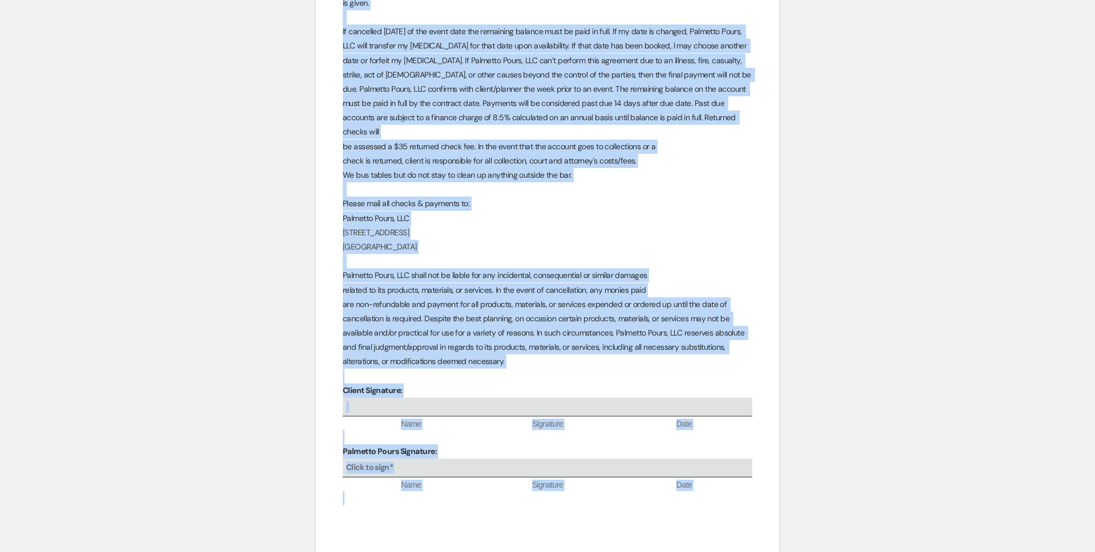
drag, startPoint x: 507, startPoint y: 164, endPoint x: 795, endPoint y: 458, distance: 411.2
copy div "Lor Ipsumdo Sitametco Adipi Elit: ﻿ 62/43/3968 ﻿ Seddo Eiusmodt: ﻿ Incidi Utlab…"
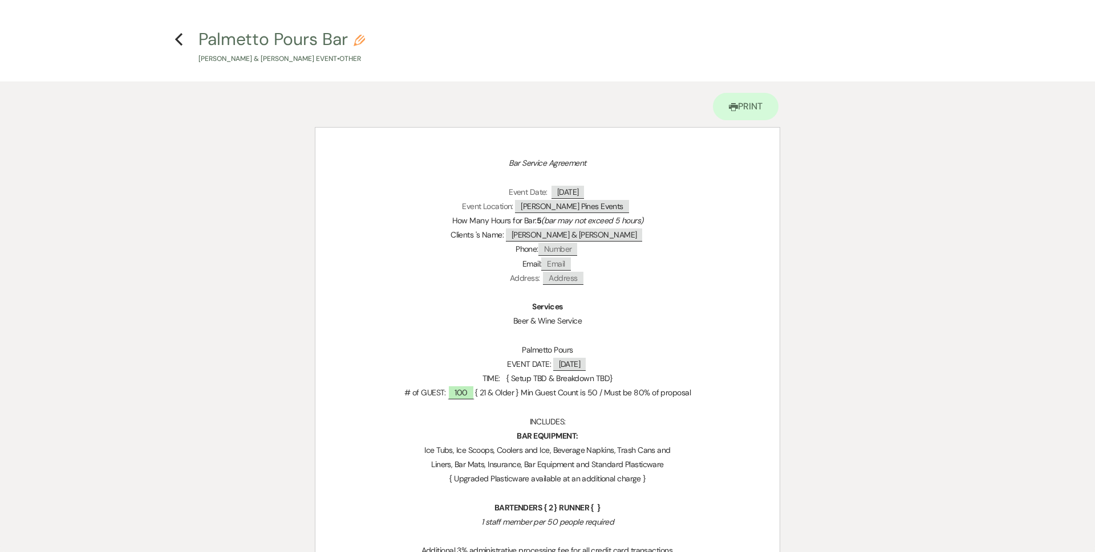
click at [176, 42] on icon "Previous" at bounding box center [178, 39] width 9 height 14
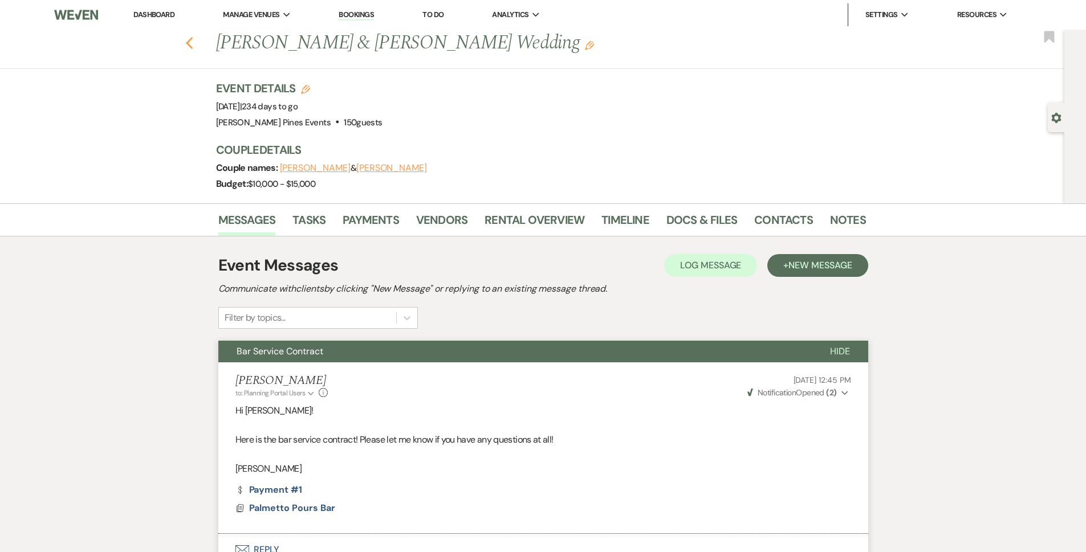
click at [194, 38] on icon "Previous" at bounding box center [189, 43] width 9 height 14
select select "8"
select select "6"
select select "8"
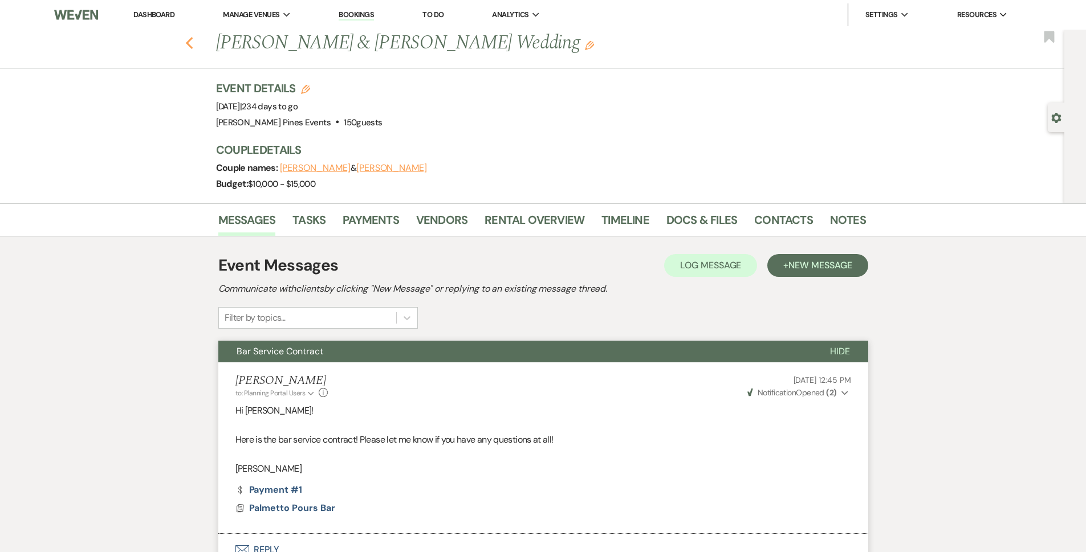
select select "8"
select select "5"
select select "8"
select select "5"
select select "8"
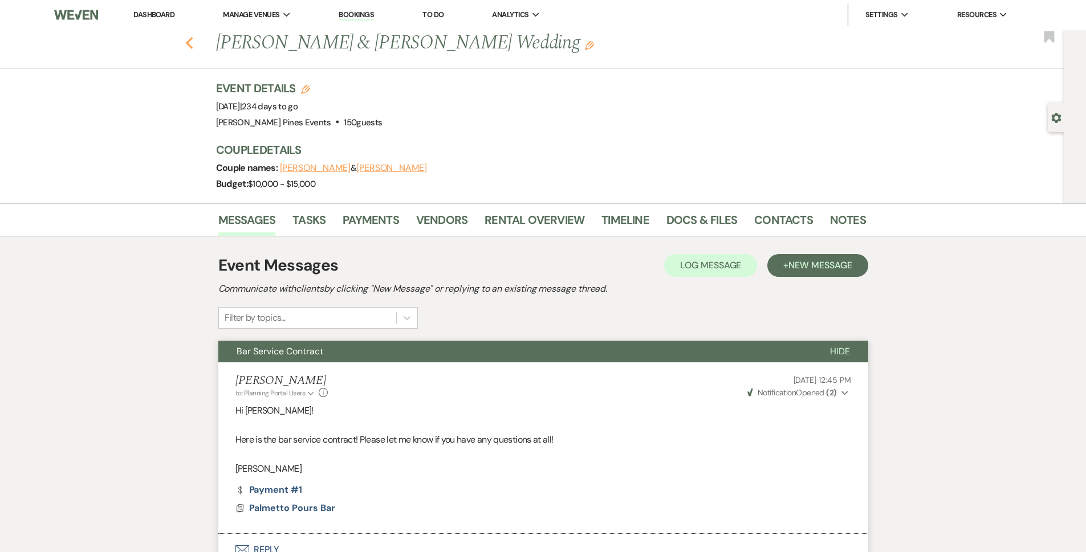
select select "5"
select select "8"
select select "5"
select select "8"
select select "5"
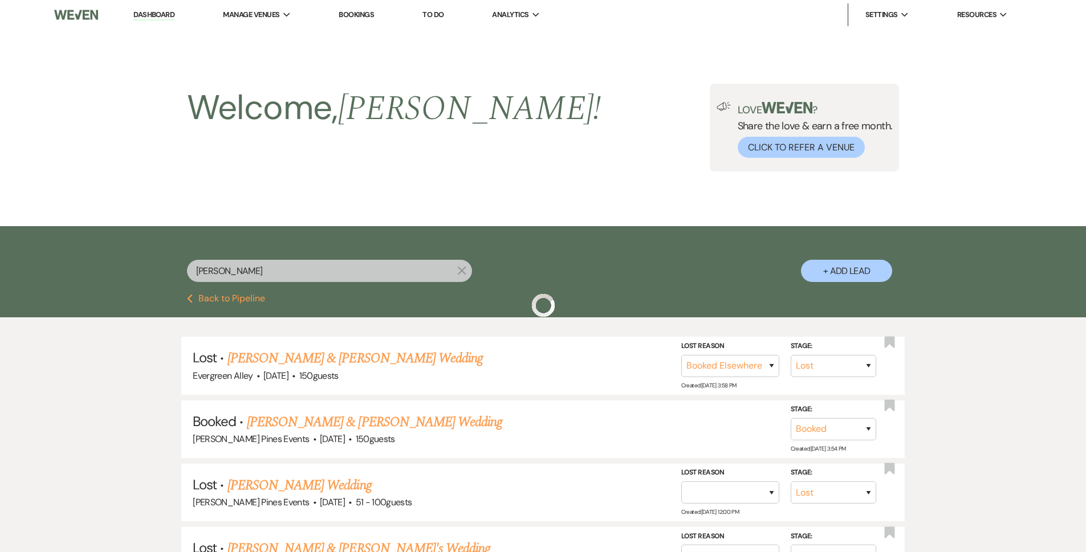
scroll to position [171, 0]
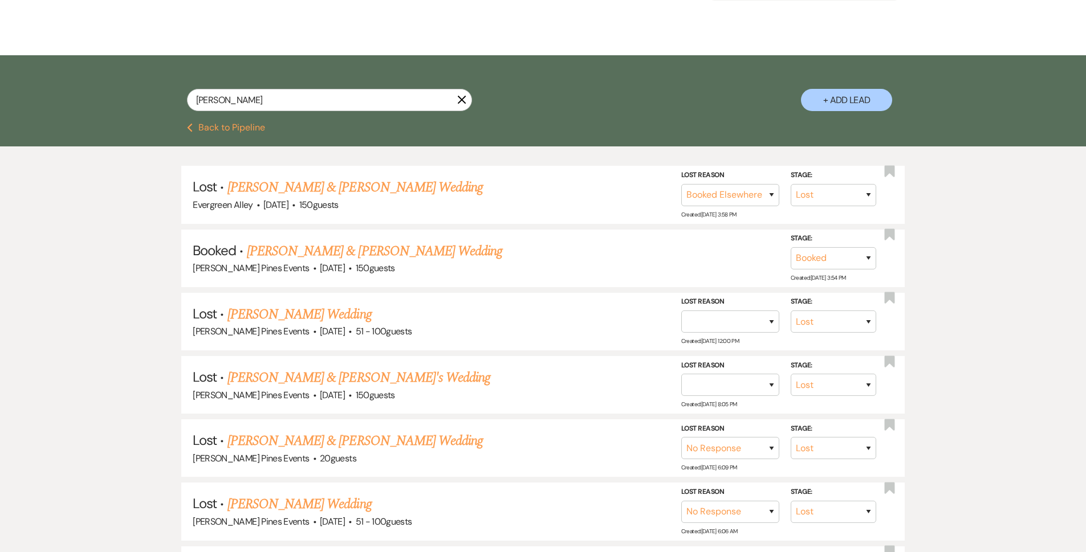
click at [239, 128] on button "Previous Back to Pipeline" at bounding box center [226, 127] width 78 height 9
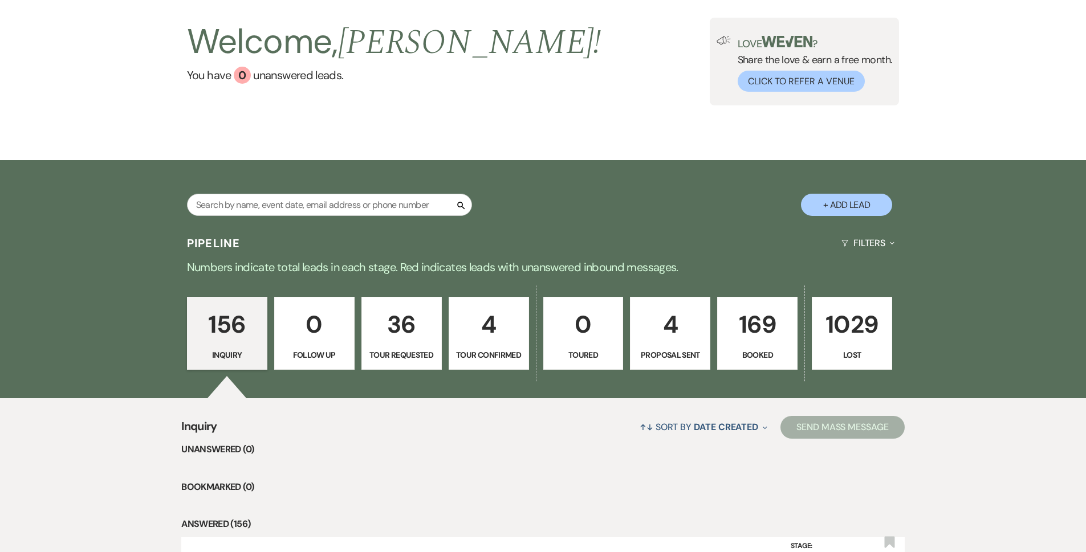
scroll to position [171, 0]
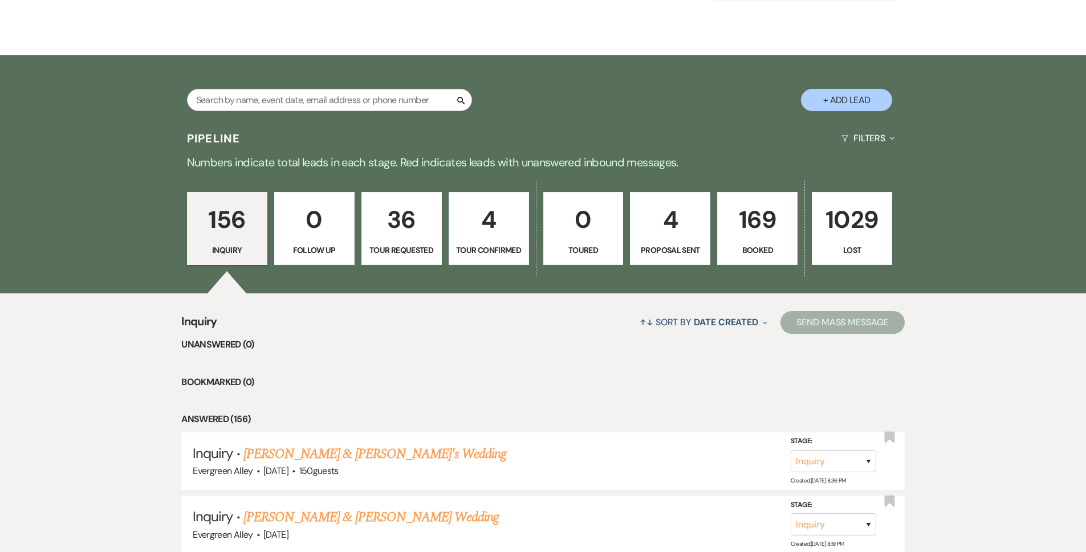
click at [676, 243] on link "4 Proposal Sent" at bounding box center [670, 228] width 80 height 73
select select "6"
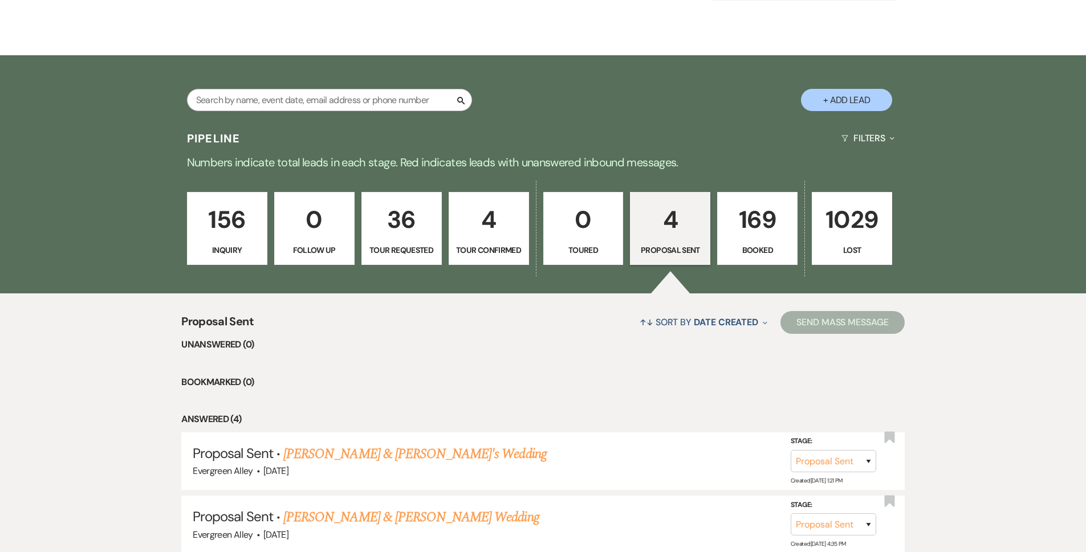
click at [751, 232] on p "169" at bounding box center [758, 220] width 66 height 38
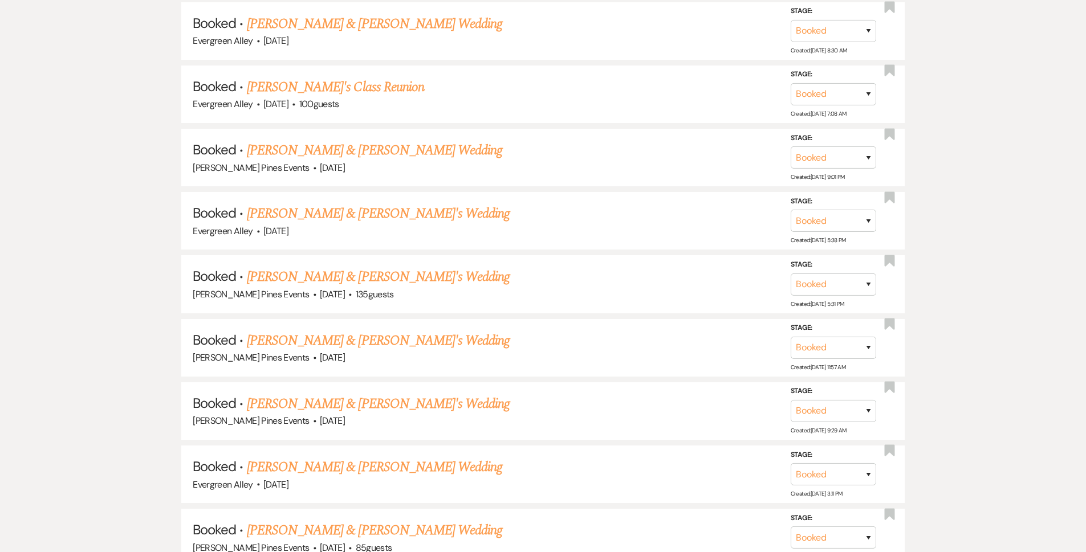
scroll to position [741, 0]
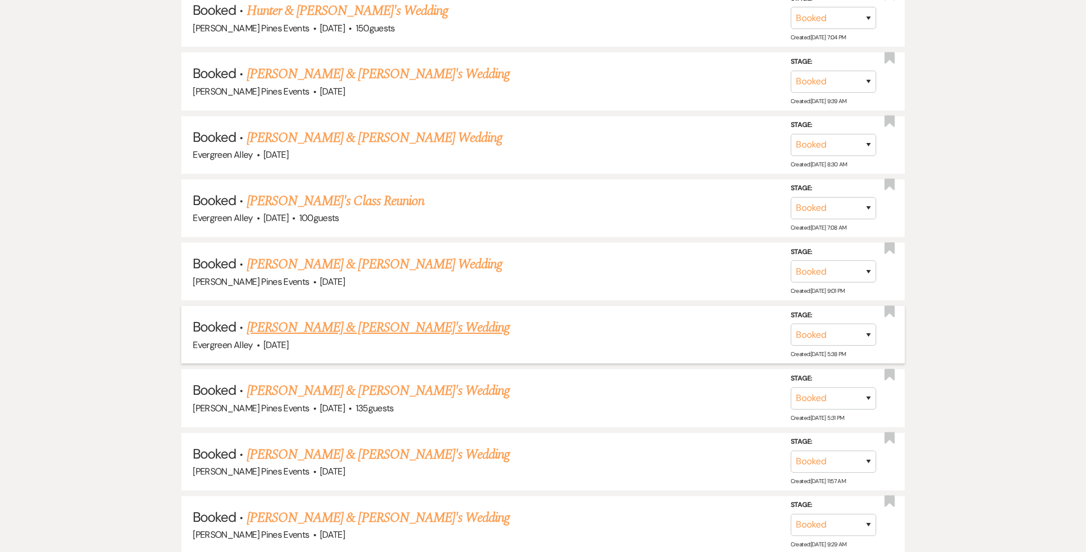
click at [318, 324] on link "[PERSON_NAME] & [PERSON_NAME]'s Wedding" at bounding box center [378, 328] width 263 height 21
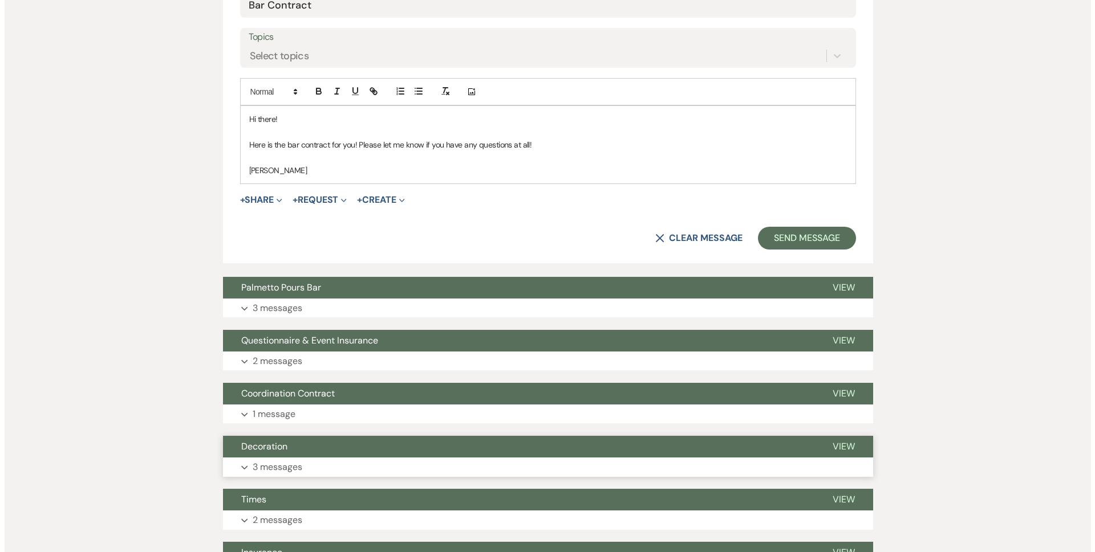
scroll to position [456, 0]
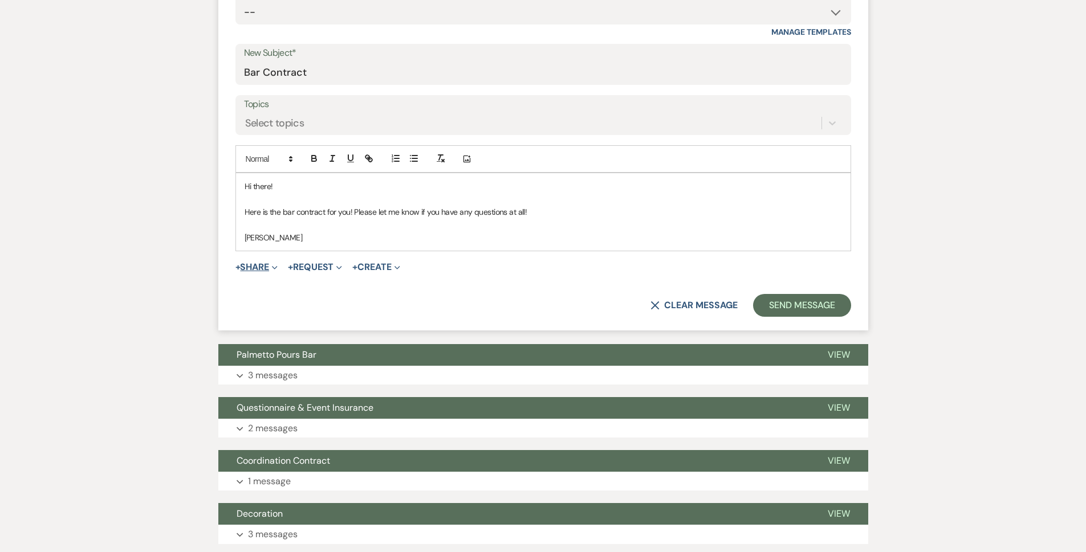
click at [274, 268] on span "Expand" at bounding box center [273, 267] width 9 height 12
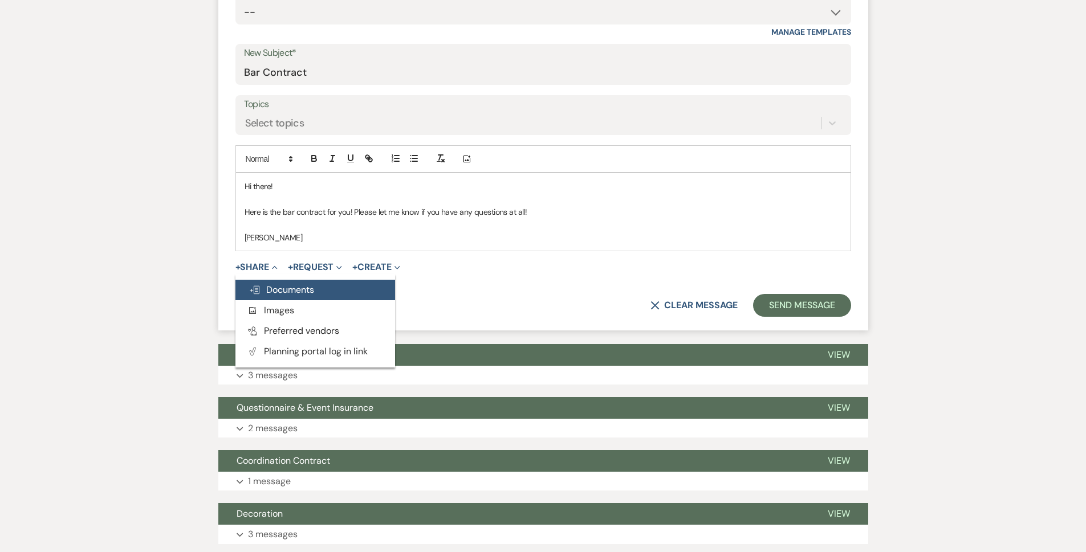
click at [292, 288] on span "Doc Upload Documents" at bounding box center [281, 290] width 65 height 12
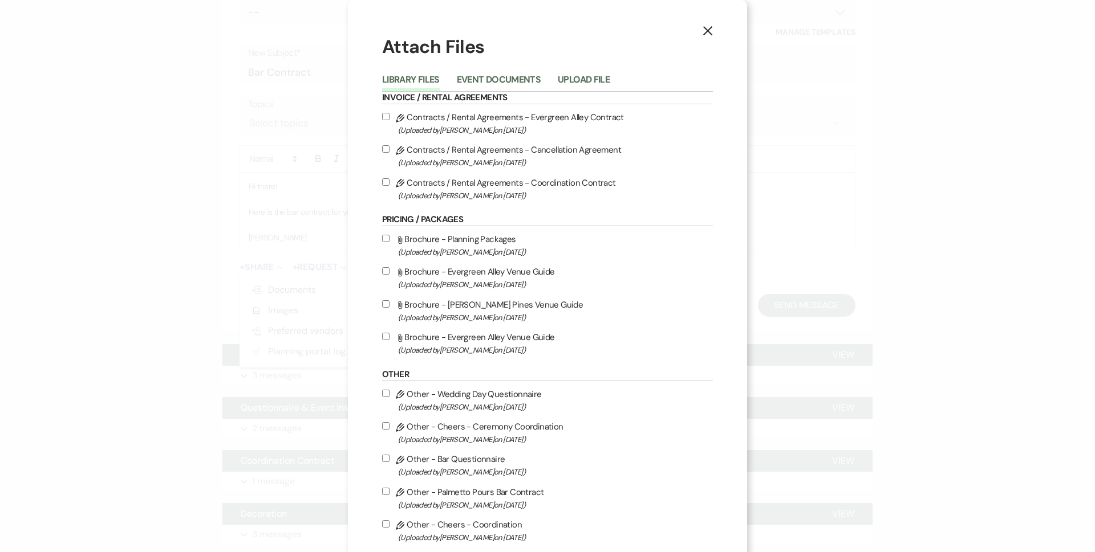
scroll to position [224, 0]
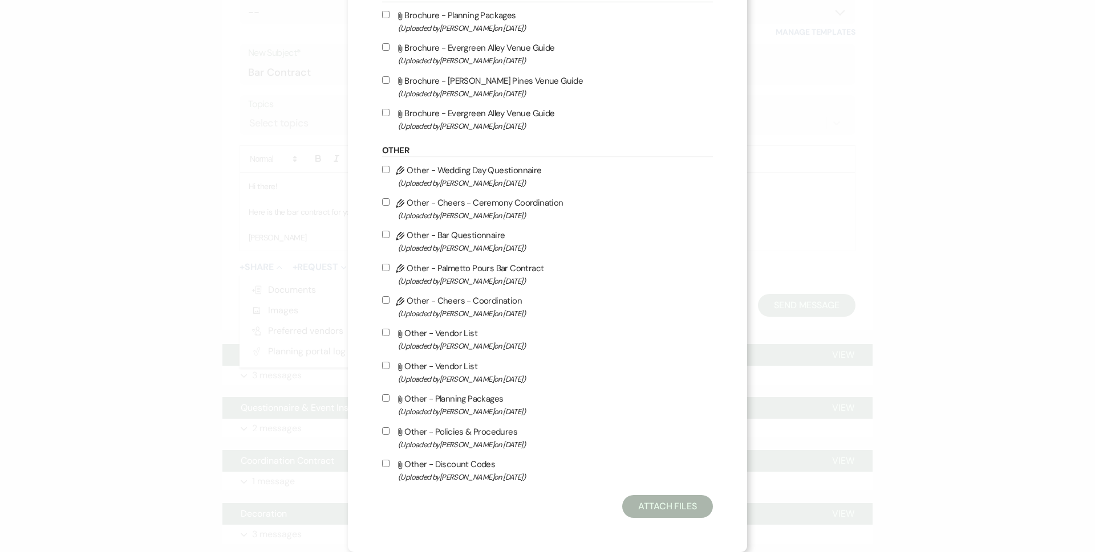
click at [426, 273] on label "Pencil Other - Palmetto Pours Bar Contract (Uploaded by [PERSON_NAME] on [DATE]…" at bounding box center [547, 274] width 331 height 27
click at [389, 271] on input "Pencil Other - Palmetto Pours Bar Contract (Uploaded by [PERSON_NAME] on [DATE]…" at bounding box center [385, 267] width 7 height 7
checkbox input "true"
click at [666, 506] on button "Attach Files" at bounding box center [667, 506] width 91 height 23
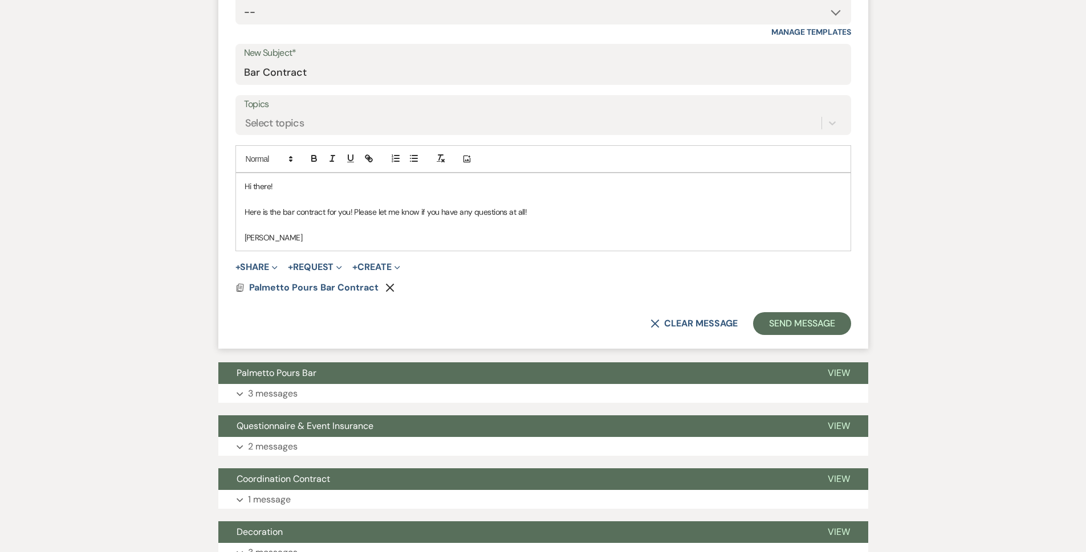
click at [347, 298] on form "New Message X Saving draft... Recipients* Planning Portal Users ( [PERSON_NAME]…" at bounding box center [543, 120] width 650 height 458
click at [347, 288] on span "Palmetto Pours Bar Contract" at bounding box center [313, 288] width 129 height 12
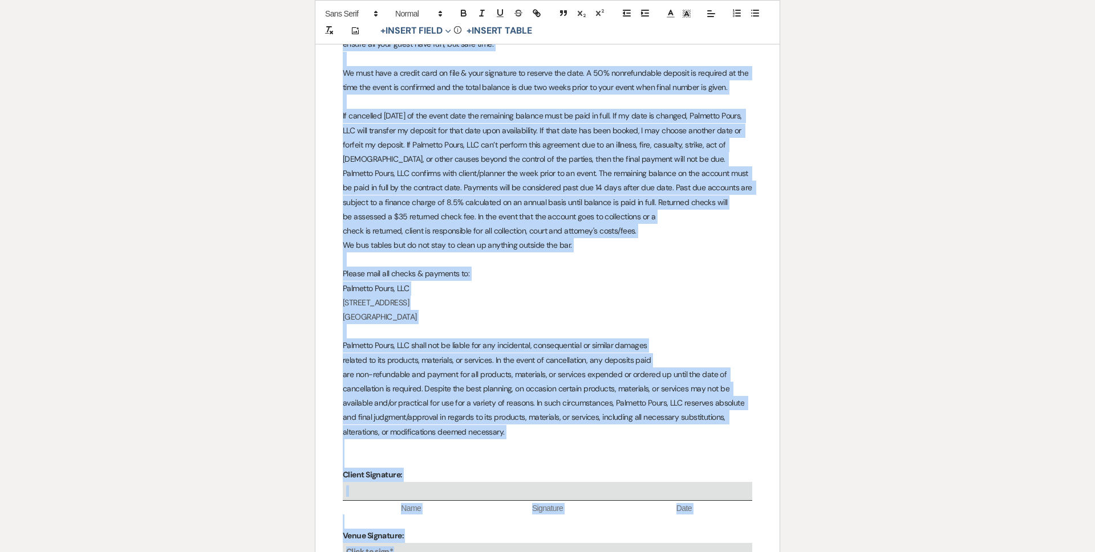
scroll to position [2052, 0]
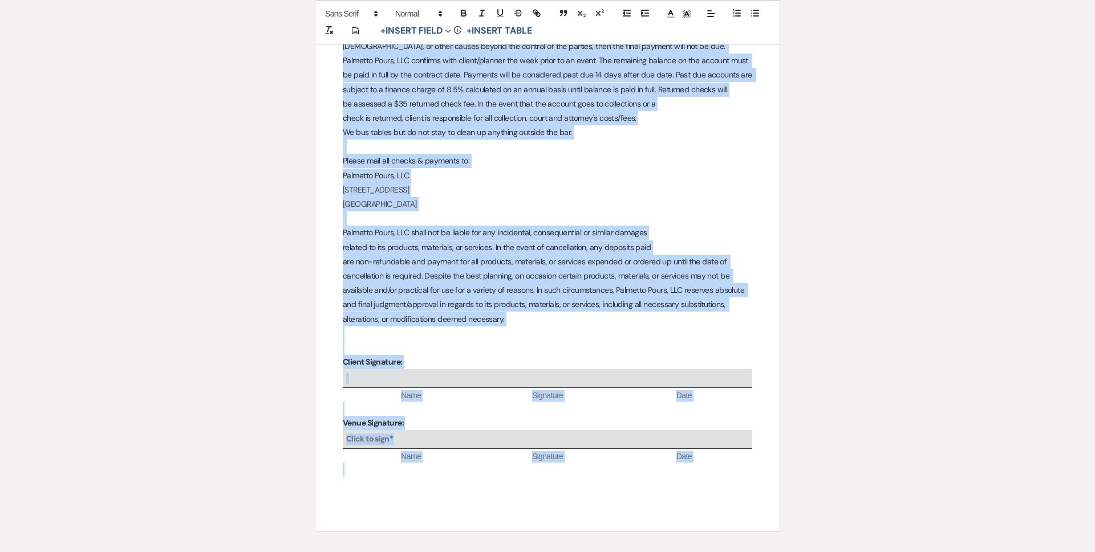
drag, startPoint x: 493, startPoint y: 208, endPoint x: 733, endPoint y: 560, distance: 426.2
click at [733, 552] on html "Dashboard Manage Venues Expand [PERSON_NAME] Pines Events Evergreen Alley Booki…" at bounding box center [547, 231] width 1095 height 1375
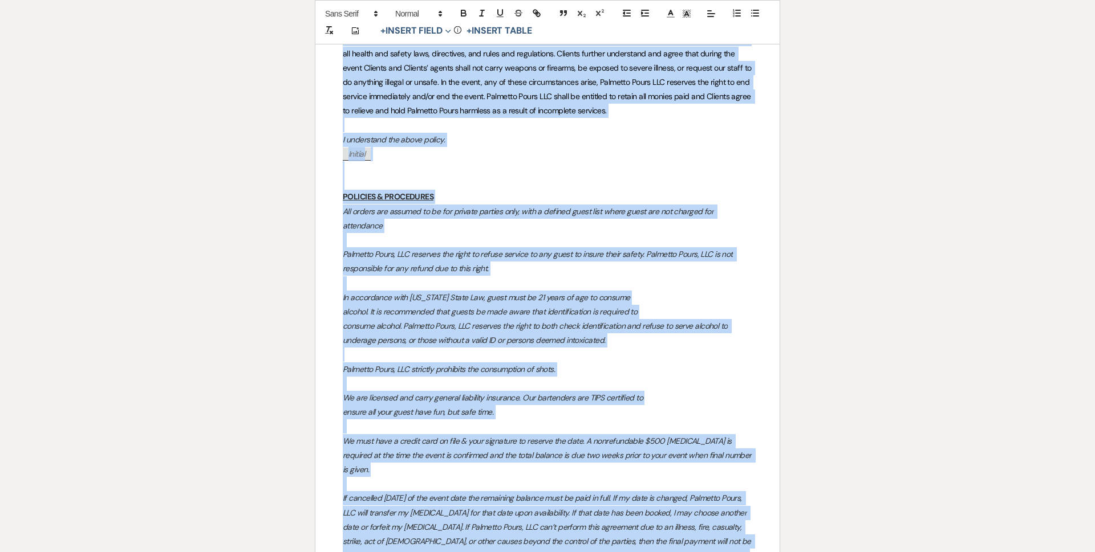
scroll to position [0, 0]
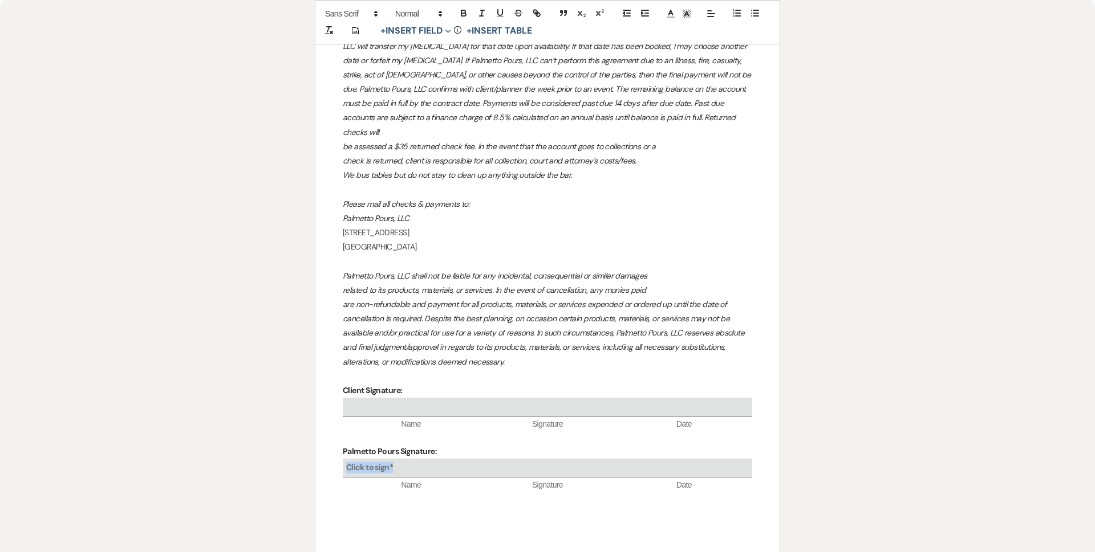
drag, startPoint x: 660, startPoint y: 428, endPoint x: 323, endPoint y: 144, distance: 440.2
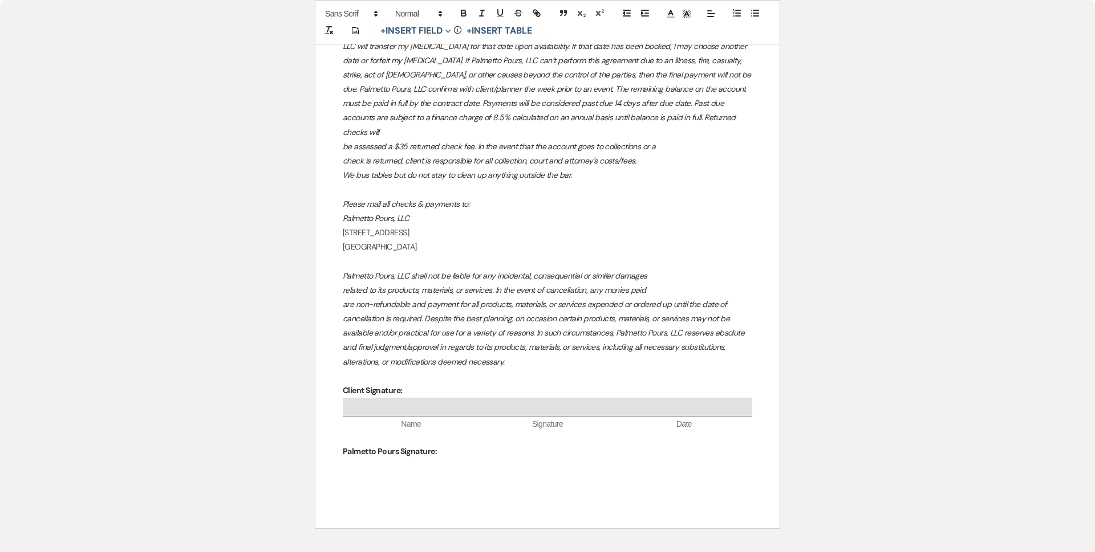
scroll to position [2487, 0]
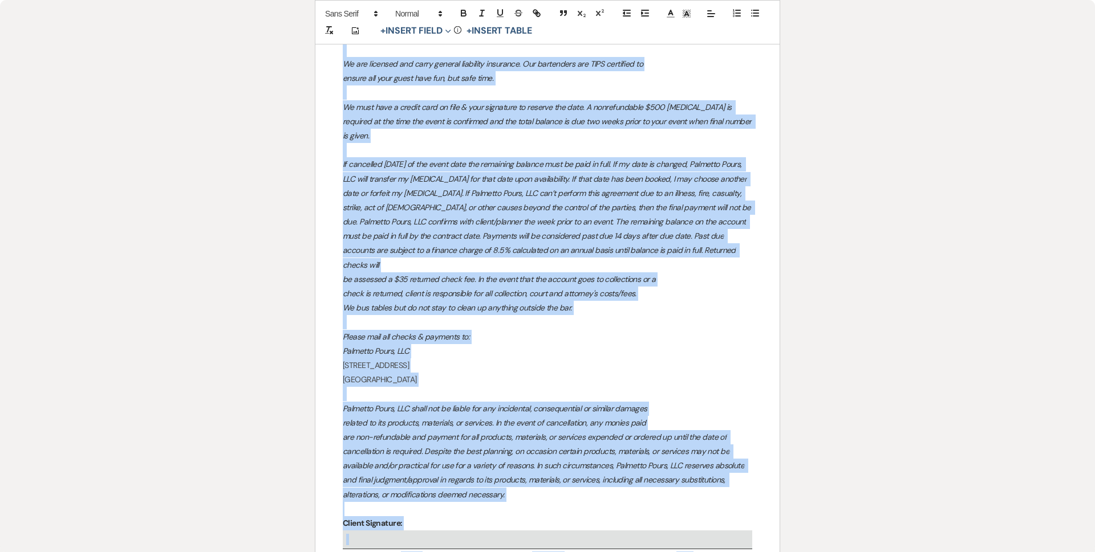
drag, startPoint x: 512, startPoint y: 467, endPoint x: 360, endPoint y: 50, distance: 444.2
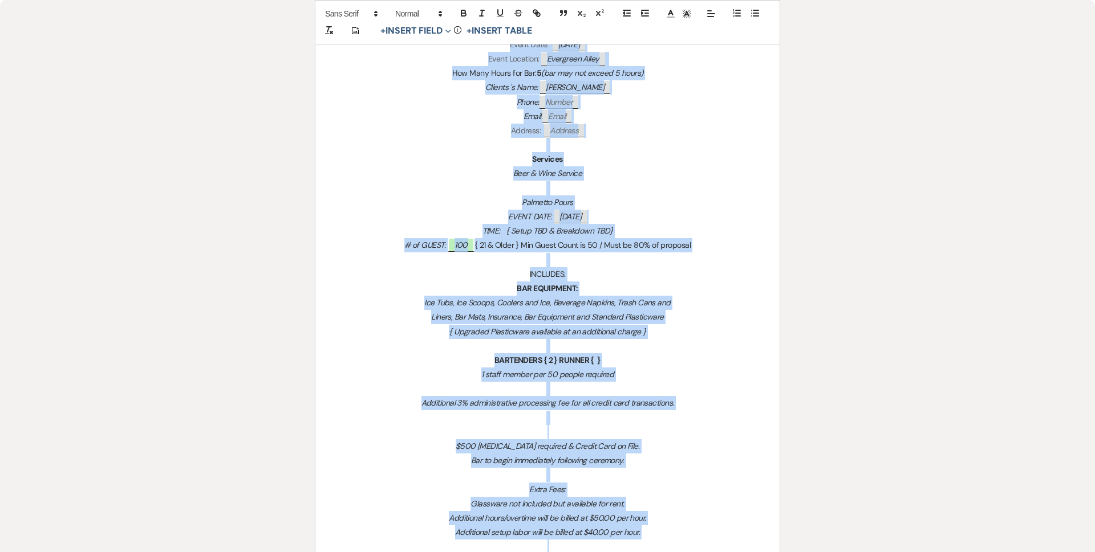
scroll to position [0, 0]
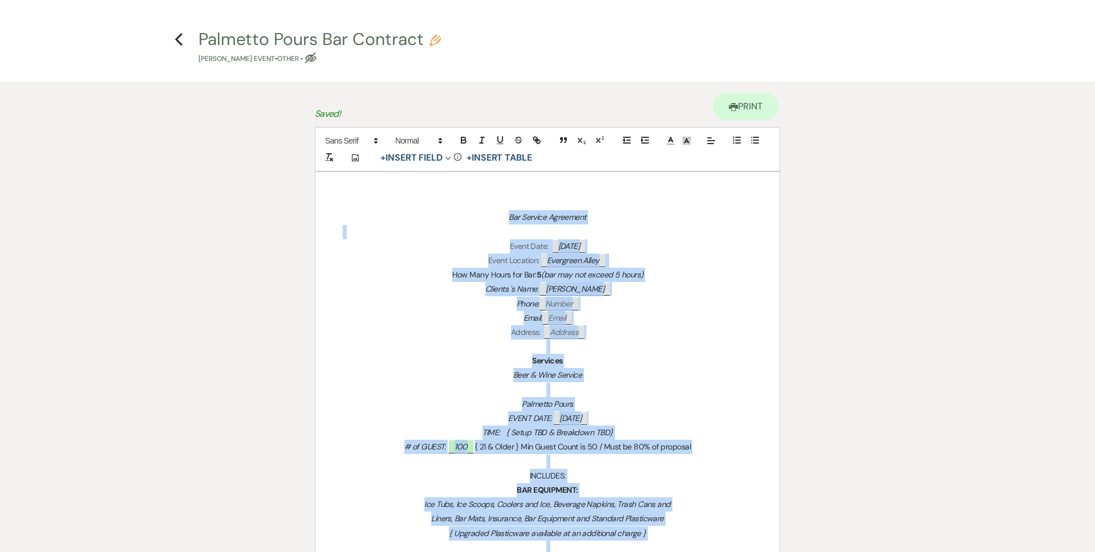
drag, startPoint x: 541, startPoint y: 512, endPoint x: 325, endPoint y: -7, distance: 562.0
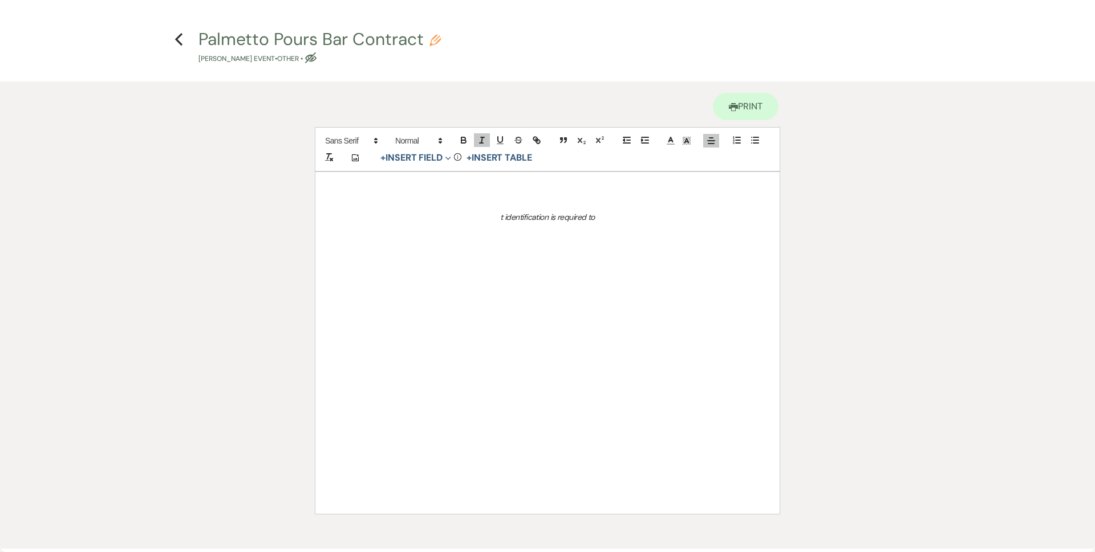
scroll to position [822, 0]
drag, startPoint x: 619, startPoint y: 207, endPoint x: 460, endPoint y: 194, distance: 159.6
click at [460, 195] on div "t identification is required to" at bounding box center [547, 343] width 464 height 342
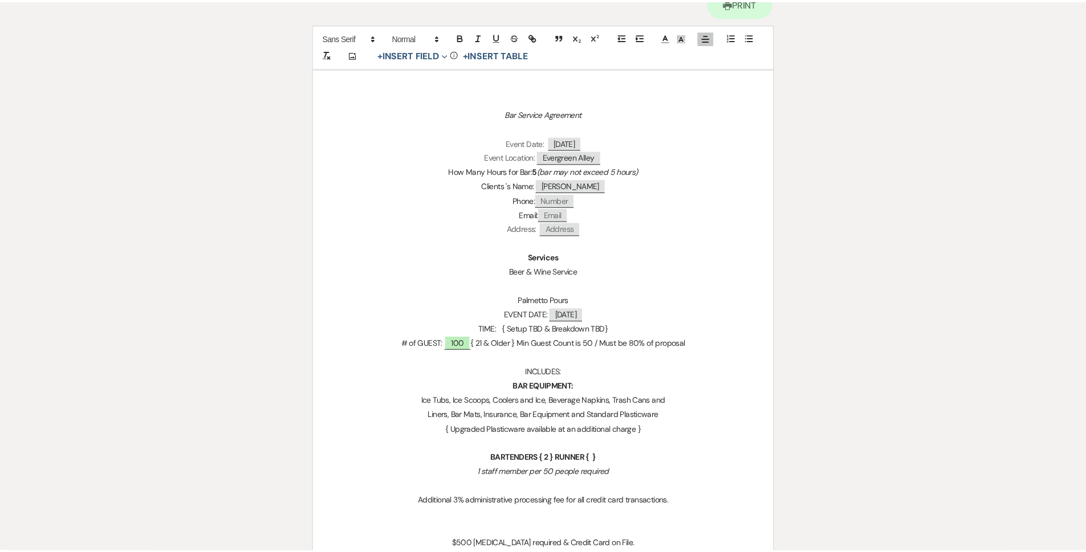
scroll to position [0, 0]
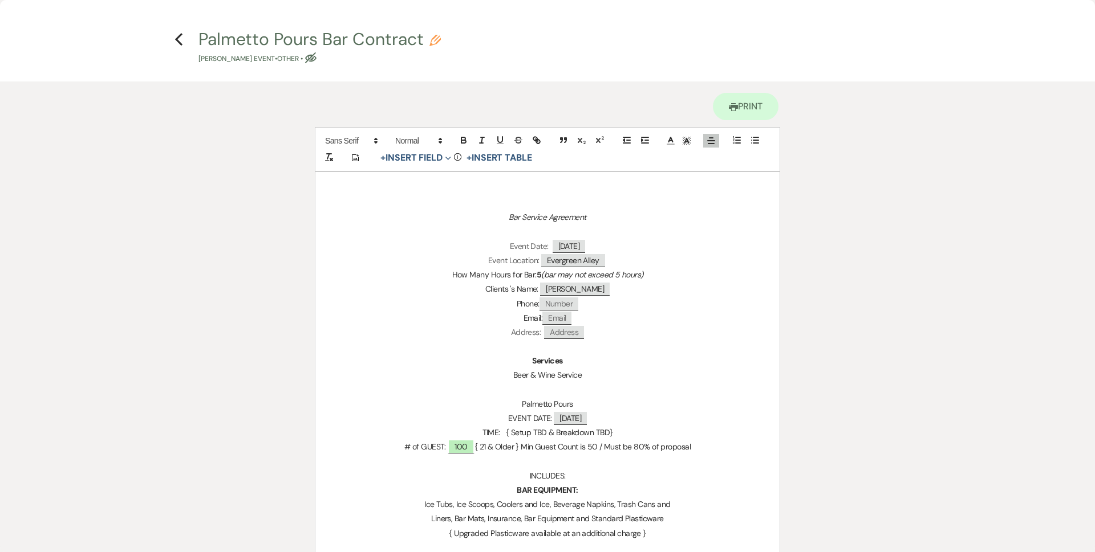
click at [171, 46] on h4 "Previous Palmetto Pours Bar Contract Pencil [PERSON_NAME] Event • Other • Eye B…" at bounding box center [547, 45] width 821 height 37
click at [174, 39] on h4 "Previous Palmetto Pours Bar Contract Pencil [PERSON_NAME] Event • Other • Eye B…" at bounding box center [547, 45] width 821 height 37
click at [184, 40] on h4 "Previous Palmetto Pours Bar Contract Pencil [PERSON_NAME] Event • Other • Eye B…" at bounding box center [547, 45] width 821 height 37
click at [180, 46] on icon "Previous" at bounding box center [178, 39] width 9 height 14
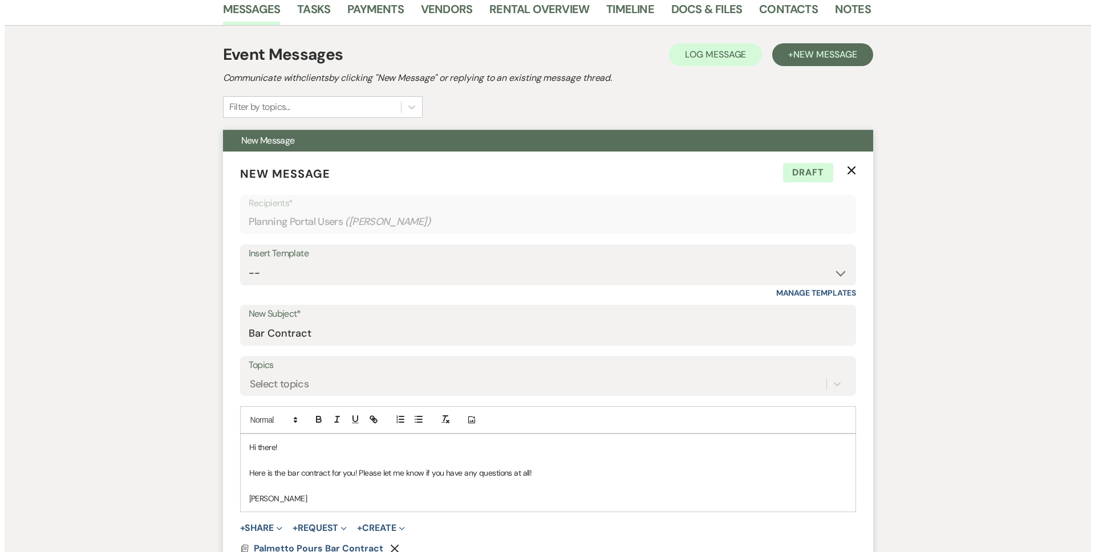
scroll to position [480, 0]
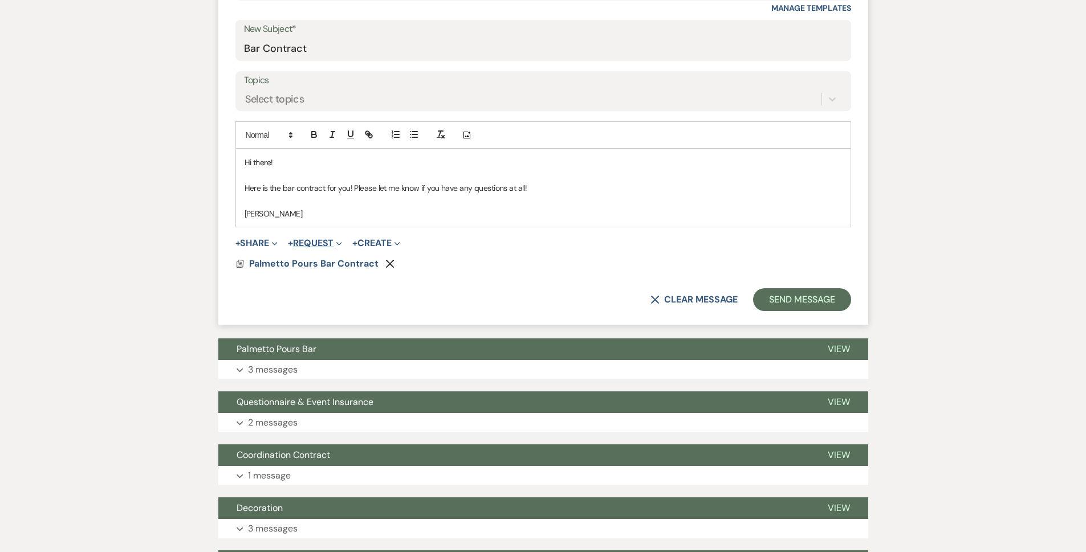
click at [328, 240] on button "+ Request Expand" at bounding box center [315, 243] width 54 height 9
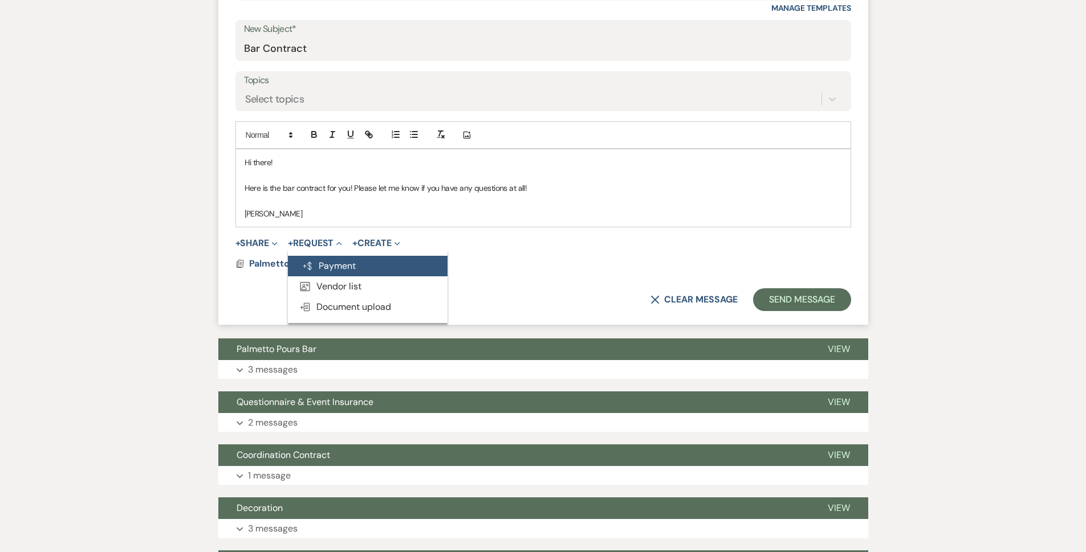
click at [352, 270] on button "Generate Payment Payment" at bounding box center [368, 266] width 160 height 21
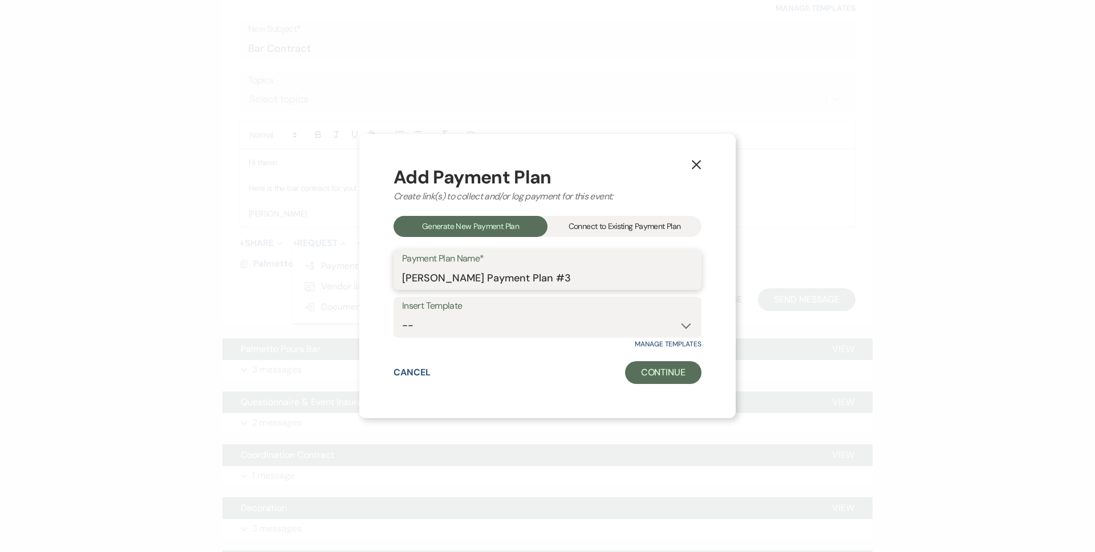
drag, startPoint x: 578, startPoint y: 286, endPoint x: 235, endPoint y: 277, distance: 343.3
click at [242, 287] on div "X Add Payment Plan Create link(s) to collect and/or log payment for this event:…" at bounding box center [547, 276] width 1095 height 552
type input "Bar Service [MEDICAL_DATA]"
click at [673, 375] on button "Continue" at bounding box center [663, 372] width 76 height 23
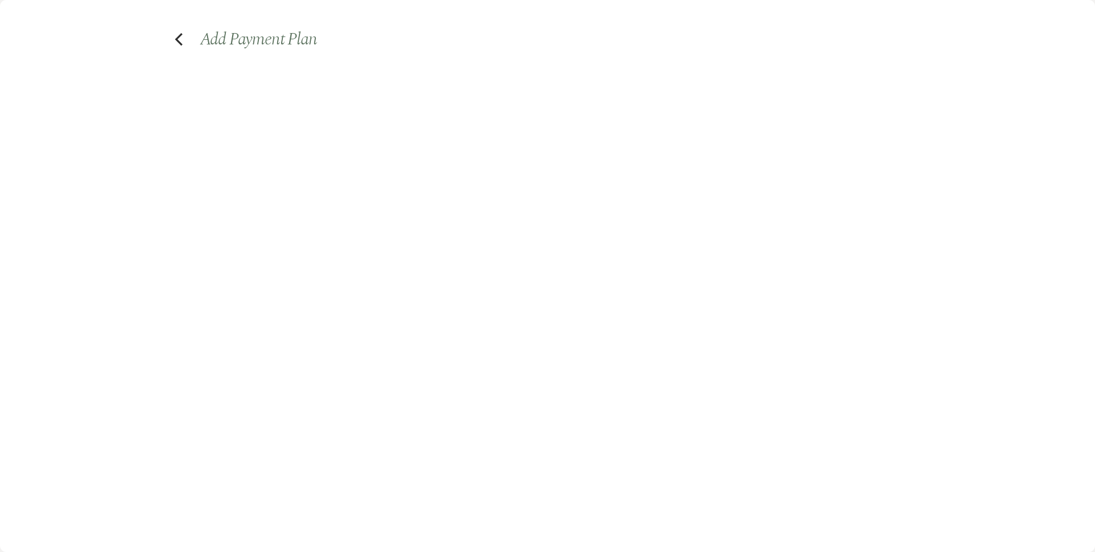
select select "2"
select select "percentage"
select select "true"
select select "client"
select select "weeks"
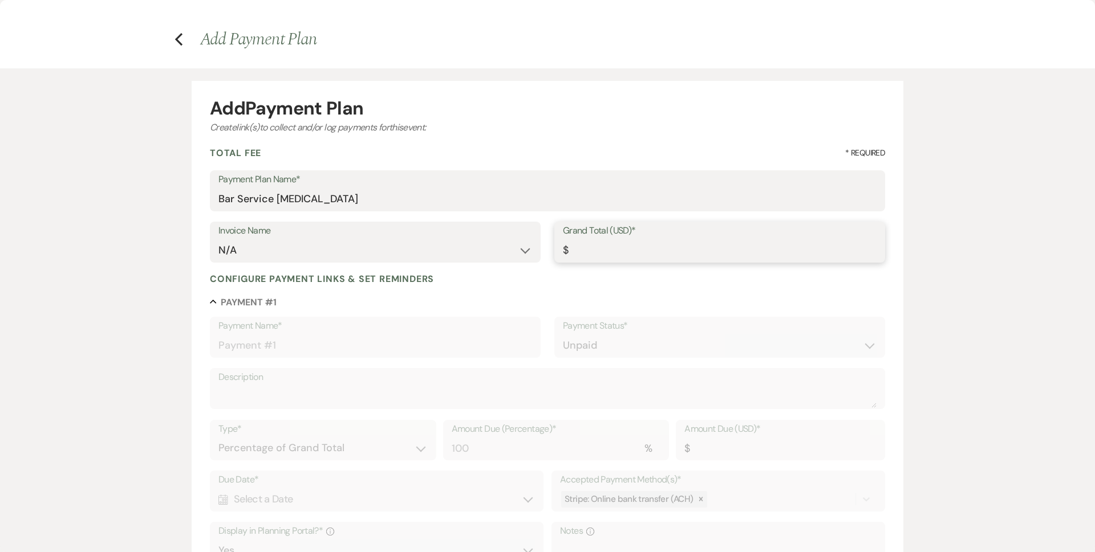
drag, startPoint x: 681, startPoint y: 243, endPoint x: 687, endPoint y: 239, distance: 6.6
click at [682, 239] on input "Grand Total (USD)*" at bounding box center [720, 250] width 314 height 22
type input "5"
type input "5.00"
type input "50"
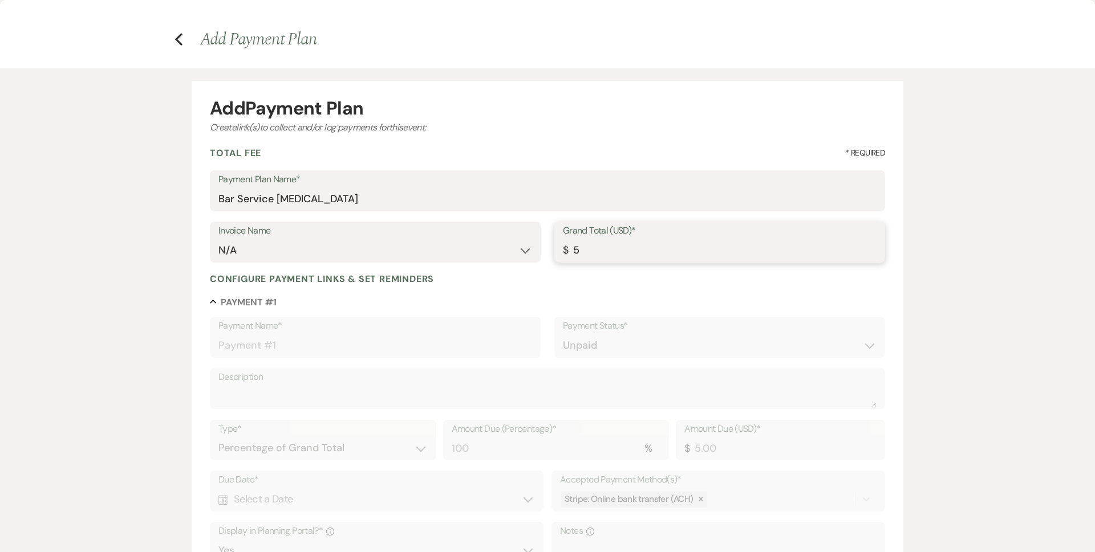
type input "50.00"
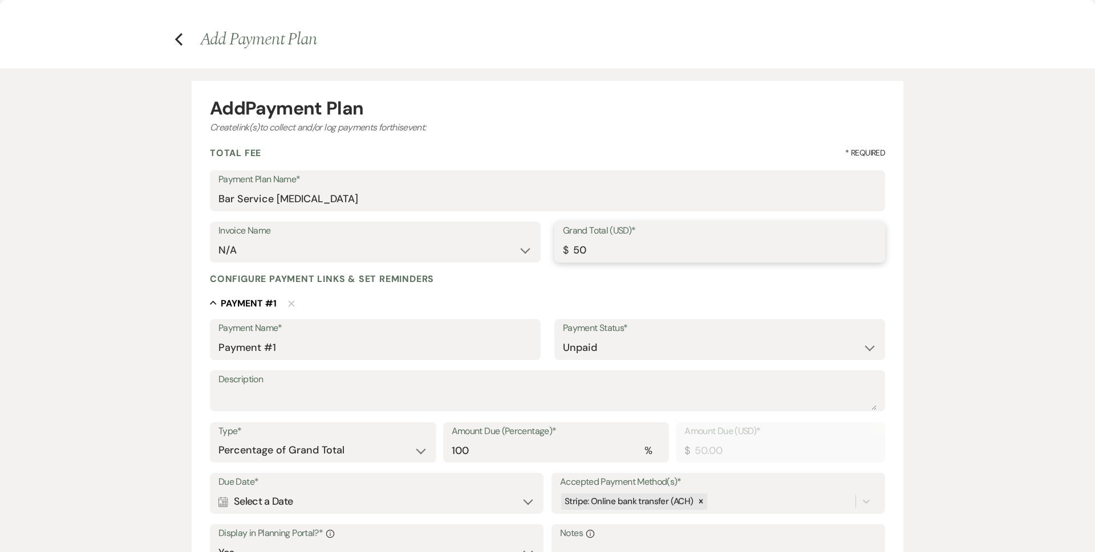
type input "500"
type input "500.00"
click at [680, 298] on div "Collapse Payment # 1 Delete" at bounding box center [547, 303] width 675 height 14
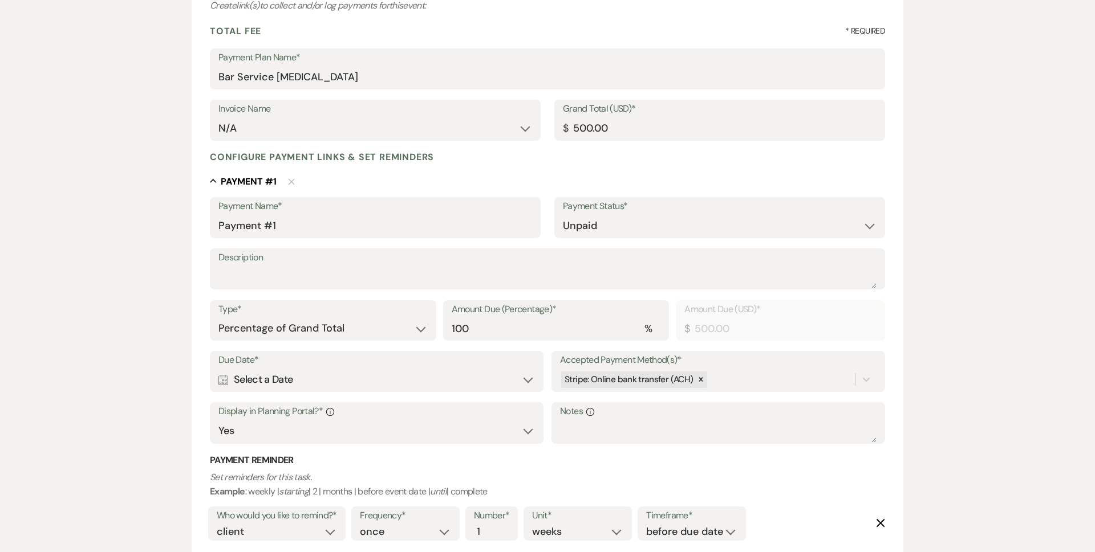
scroll to position [212, 0]
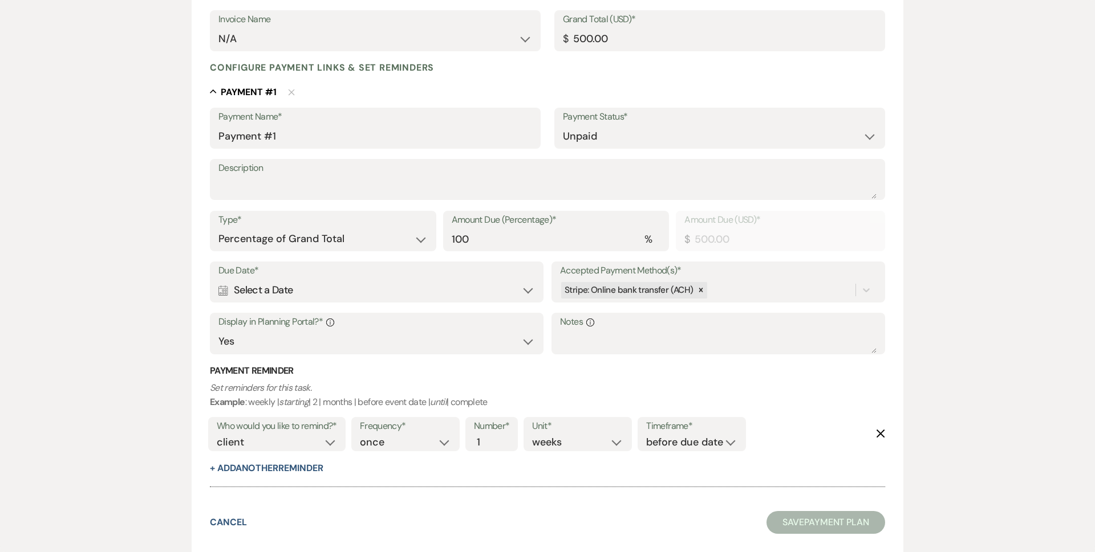
click at [314, 288] on div "Calendar Select a Date Expand" at bounding box center [376, 290] width 316 height 22
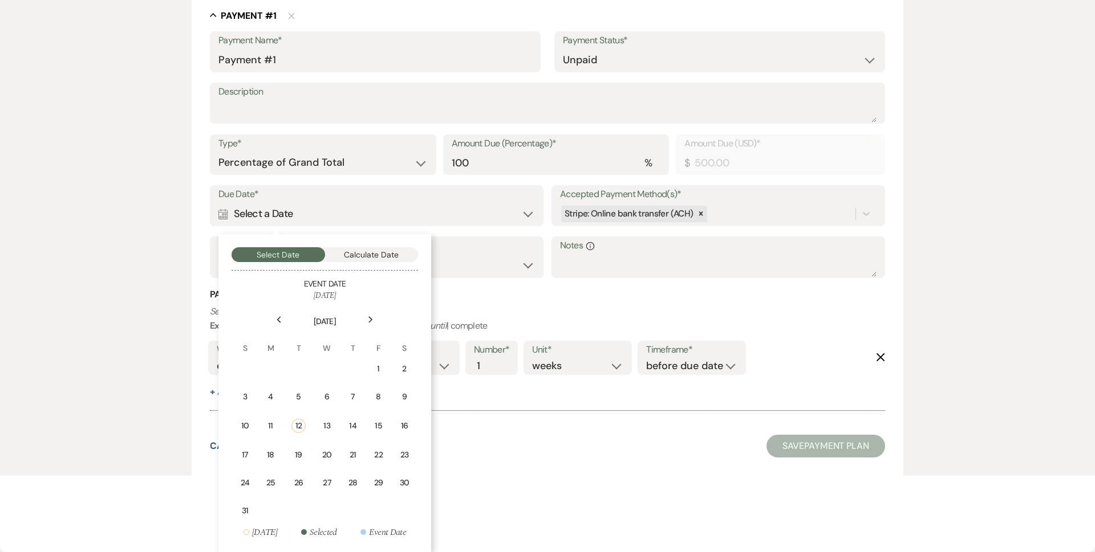
click at [306, 424] on td "12" at bounding box center [298, 426] width 29 height 29
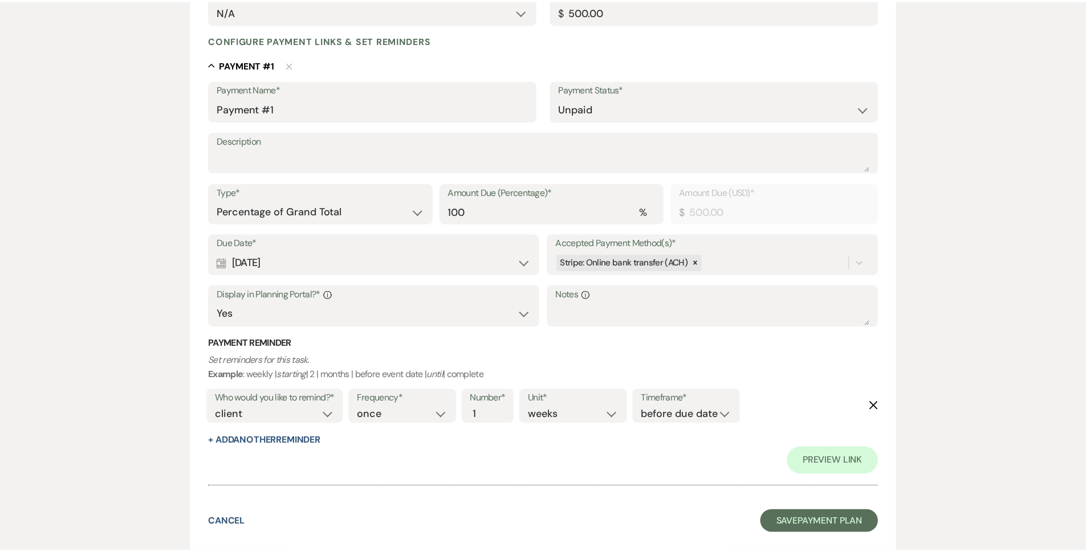
scroll to position [239, 0]
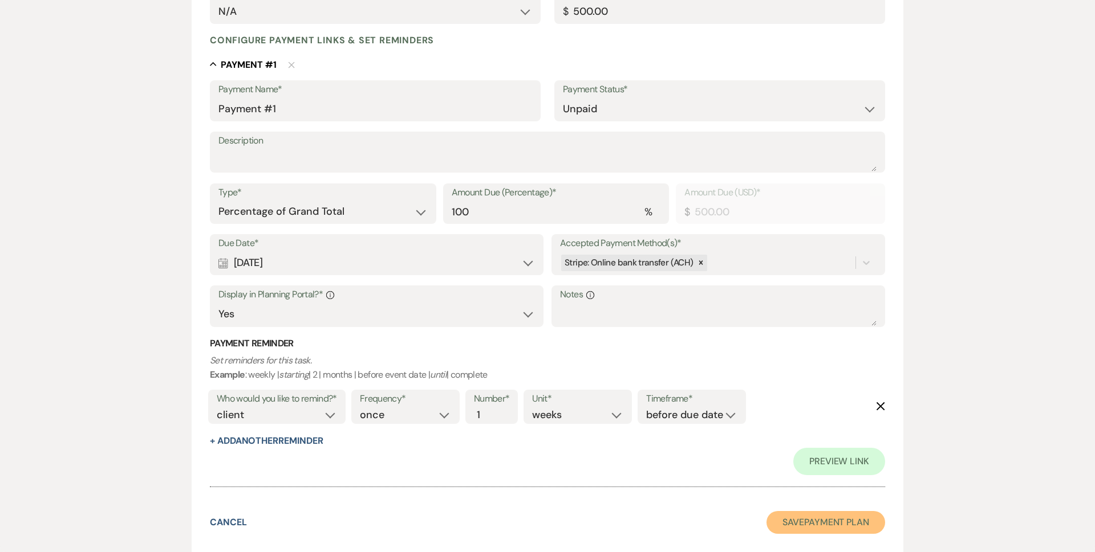
click at [850, 526] on button "Save Payment Plan" at bounding box center [825, 522] width 119 height 23
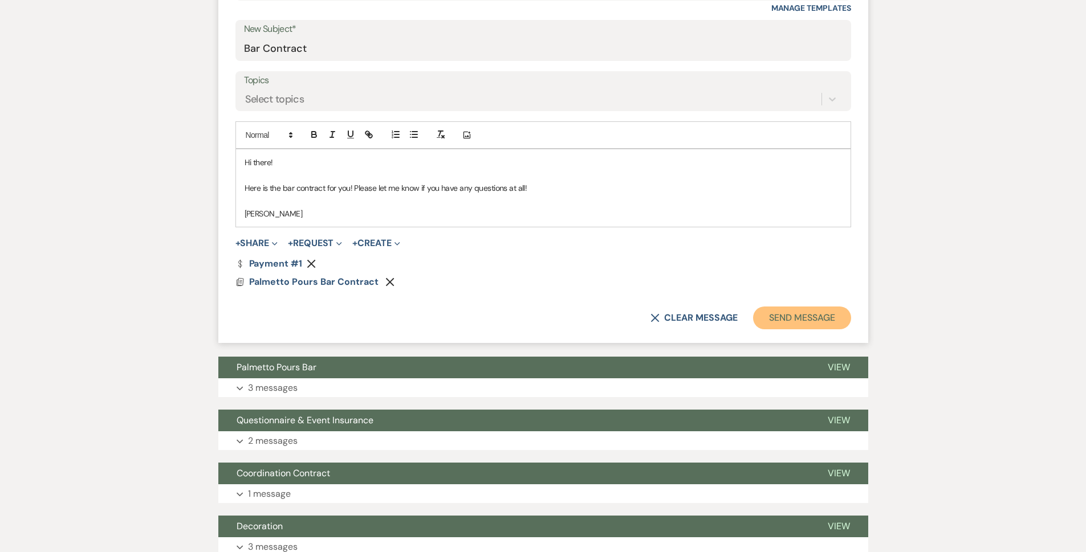
drag, startPoint x: 799, startPoint y: 321, endPoint x: 838, endPoint y: 319, distance: 38.8
click at [799, 321] on button "Send Message" at bounding box center [801, 318] width 97 height 23
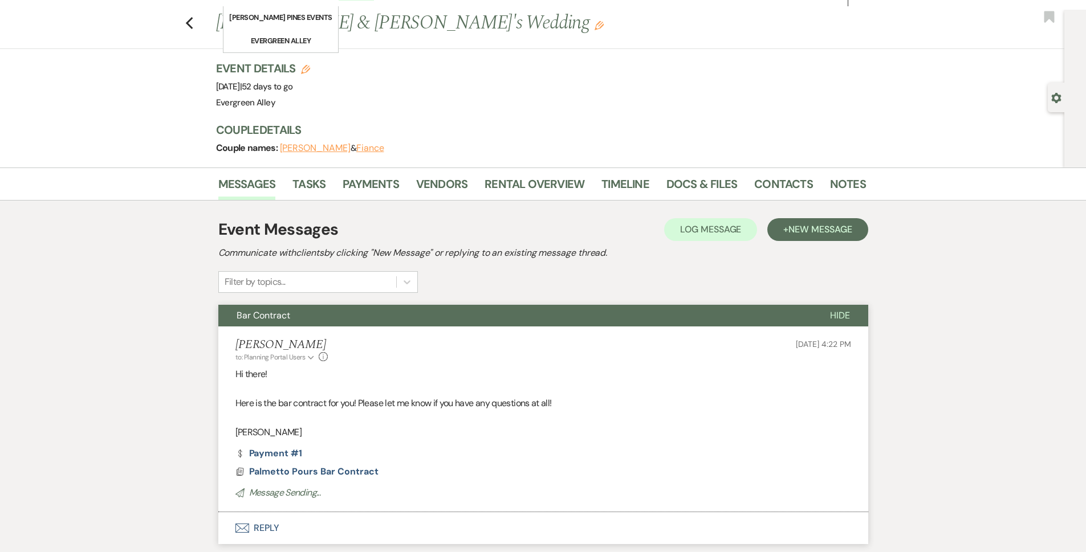
scroll to position [0, 0]
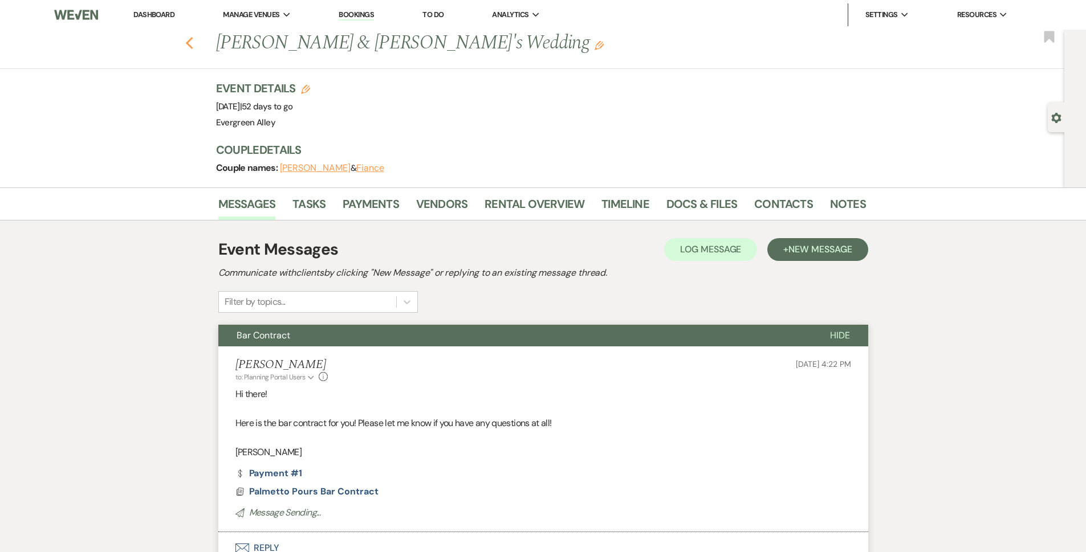
click at [189, 48] on div "Previous [PERSON_NAME] & [PERSON_NAME]'s Wedding Edit Bookmark" at bounding box center [529, 49] width 1070 height 39
